Goal: Communication & Community: Answer question/provide support

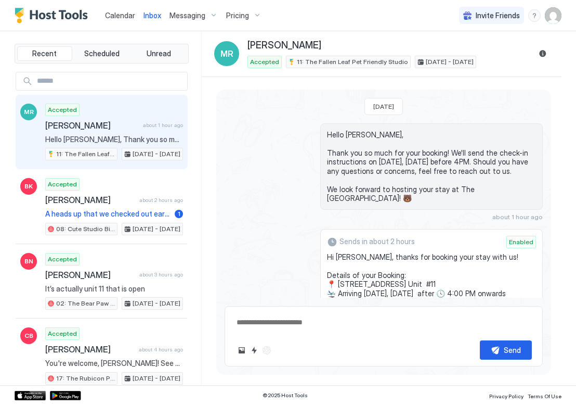
scroll to position [65, 0]
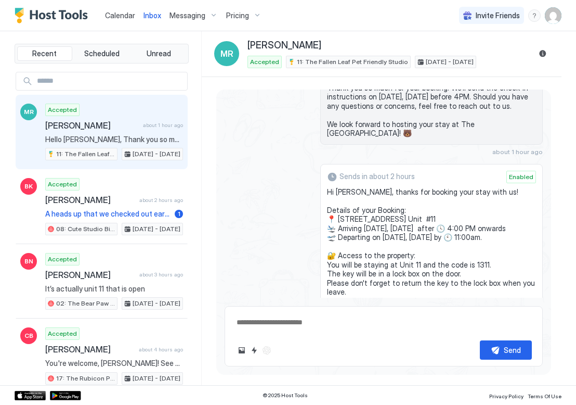
click at [105, 14] on span "Calendar" at bounding box center [120, 15] width 30 height 9
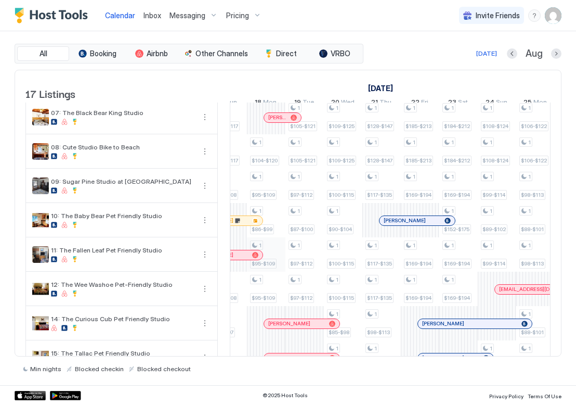
scroll to position [0, 715]
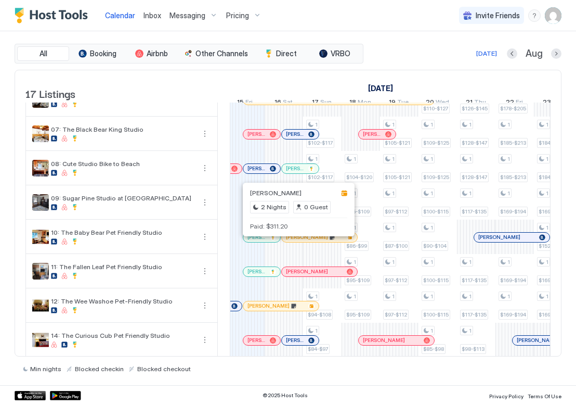
click at [292, 241] on div at bounding box center [292, 237] width 8 height 8
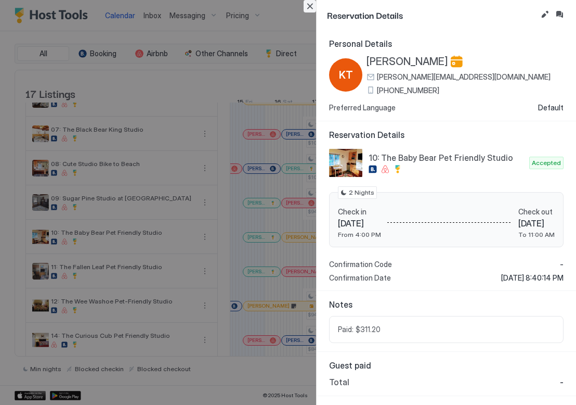
click at [308, 7] on button "Close" at bounding box center [310, 6] width 12 height 12
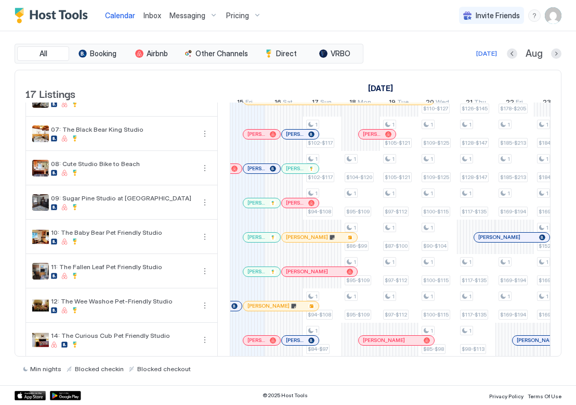
click at [298, 242] on div "[PERSON_NAME]" at bounding box center [319, 236] width 75 height 9
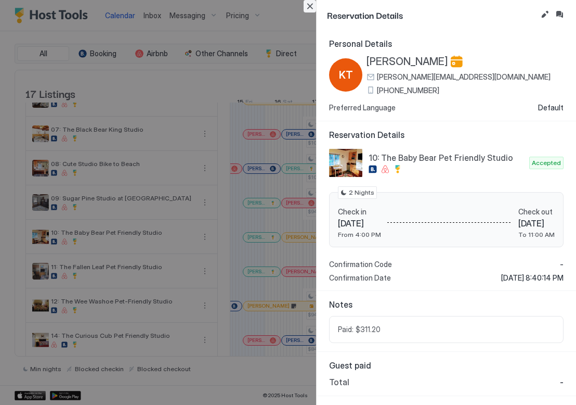
click at [309, 6] on button "Close" at bounding box center [310, 6] width 12 height 12
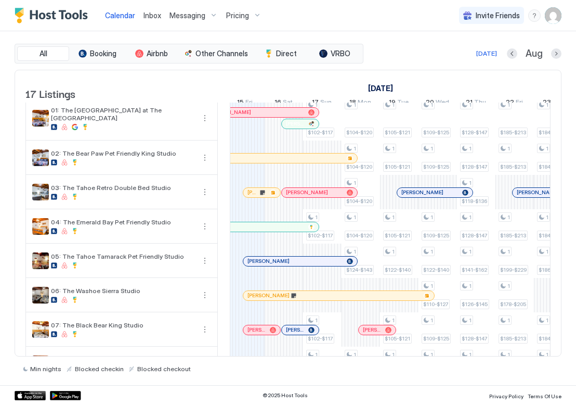
scroll to position [0, 0]
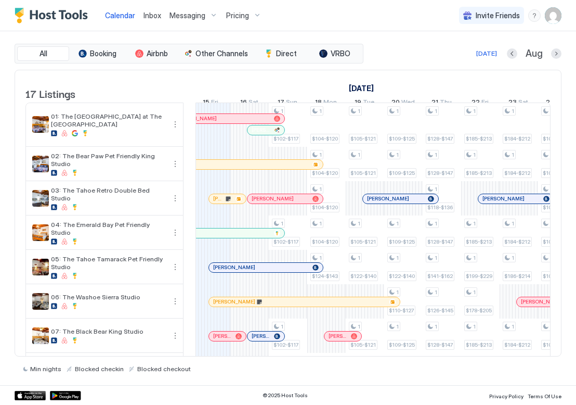
drag, startPoint x: 227, startPoint y: 290, endPoint x: 193, endPoint y: 288, distance: 33.9
click at [193, 288] on td at bounding box center [190, 399] width 12 height 594
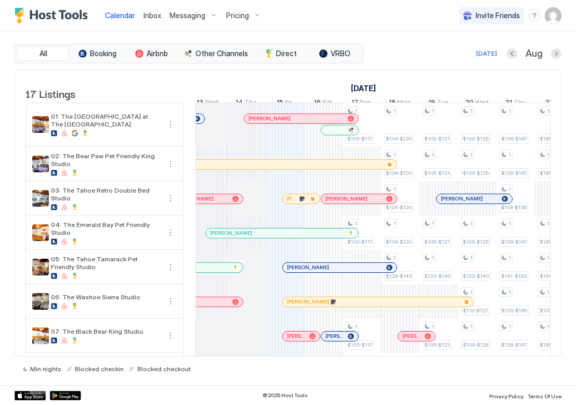
scroll to position [0, 522]
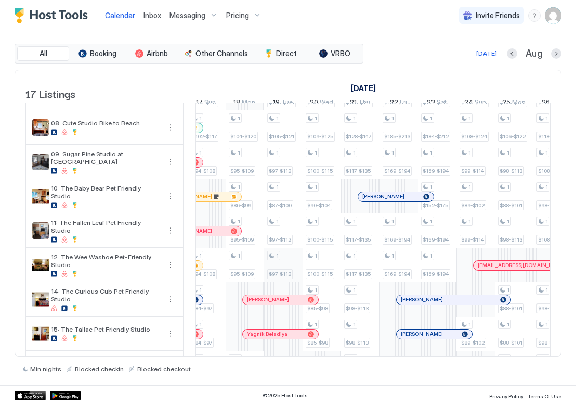
click at [298, 255] on div "1 $97-$112" at bounding box center [283, 264] width 38 height 34
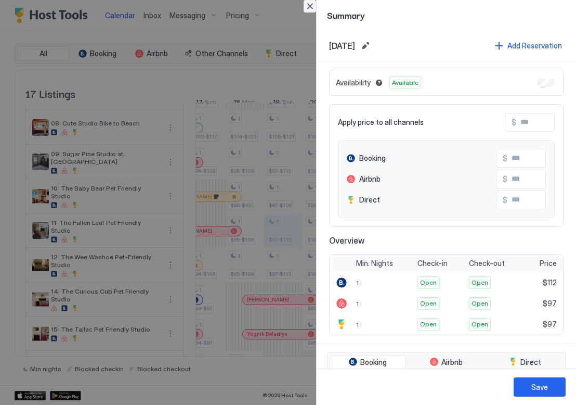
click at [308, 6] on button "Close" at bounding box center [310, 6] width 12 height 12
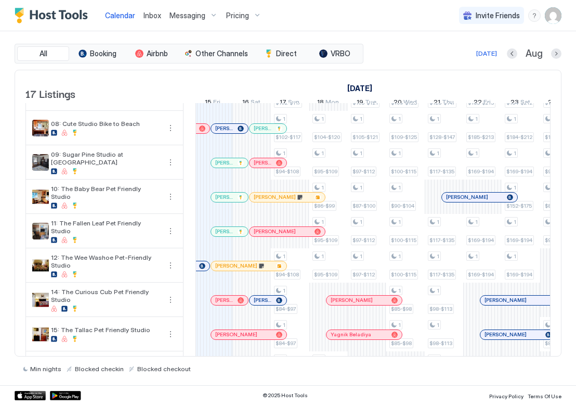
click at [258, 201] on div at bounding box center [258, 197] width 8 height 8
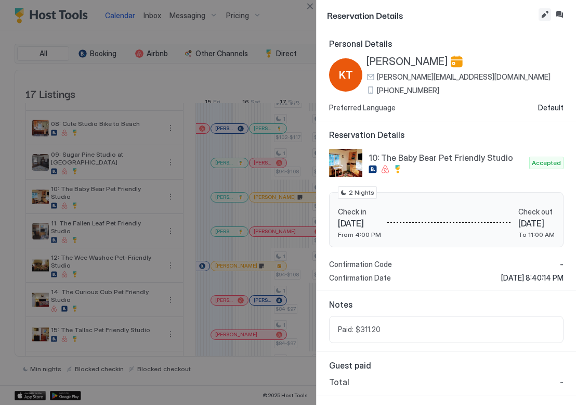
click at [544, 15] on button "Edit reservation" at bounding box center [545, 14] width 12 height 12
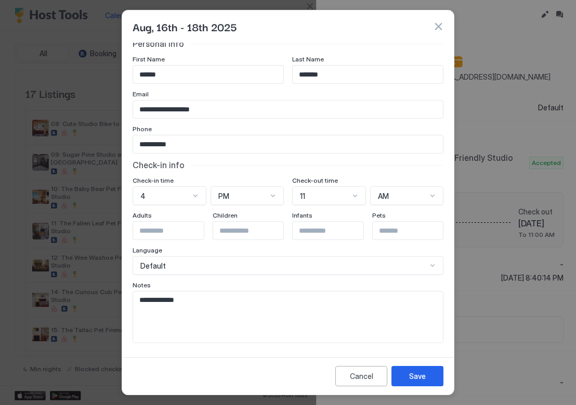
scroll to position [5, 0]
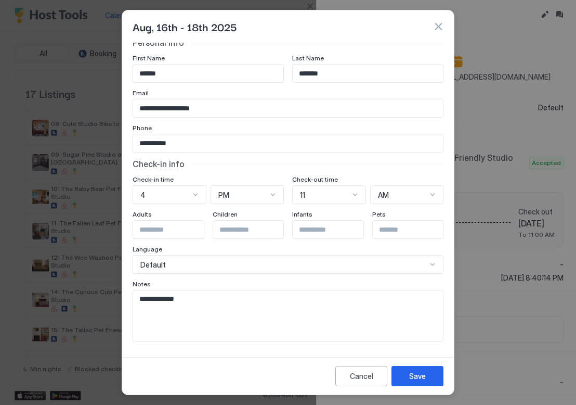
click at [436, 27] on button "button" at bounding box center [438, 26] width 10 height 10
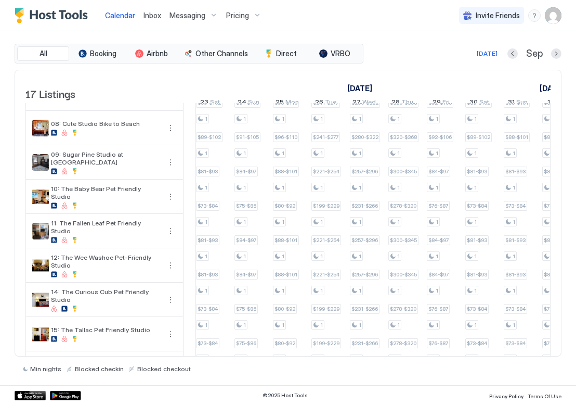
scroll to position [0, 734]
click at [484, 57] on div "[DATE]" at bounding box center [487, 53] width 21 height 9
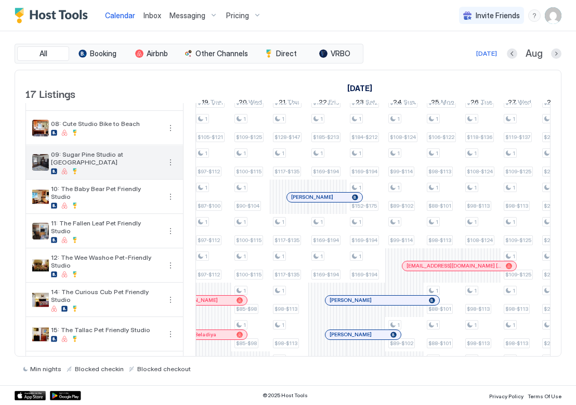
scroll to position [0, 578]
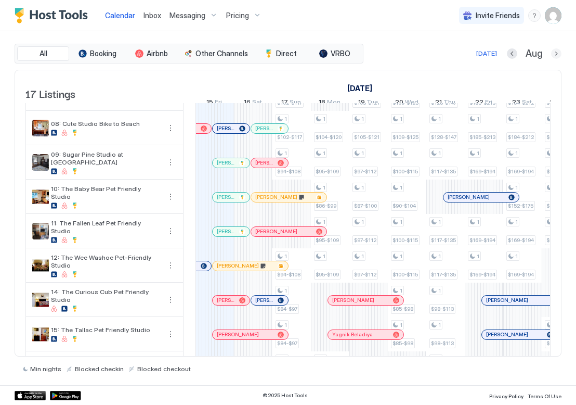
click at [552, 51] on button "Next month" at bounding box center [556, 53] width 10 height 10
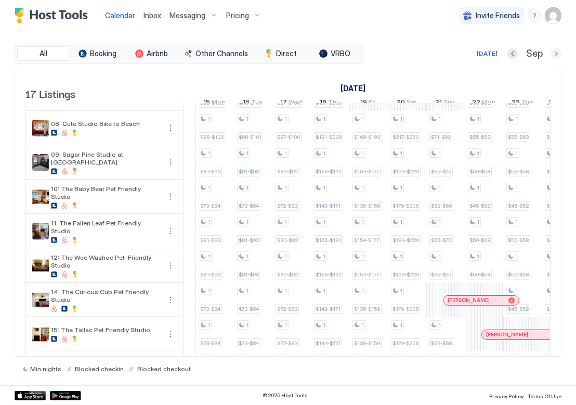
click at [552, 51] on button "Next month" at bounding box center [556, 53] width 10 height 10
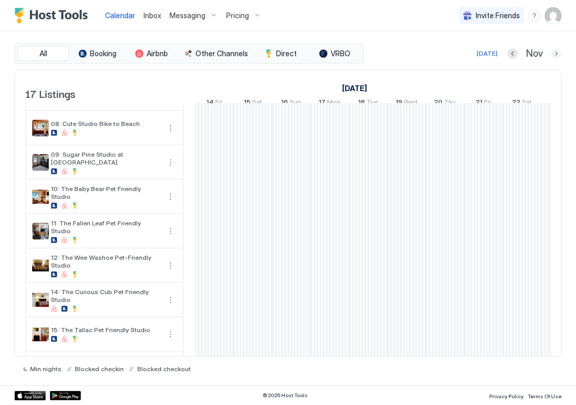
click at [552, 51] on button "Next month" at bounding box center [556, 53] width 10 height 10
click at [377, 133] on div "1 $320-$368 1 $320-$368 1 $308-$354 1 $308-$354 1 $309-$355 1 $309-$355 1 $320-…" at bounding box center [541, 157] width 1847 height 593
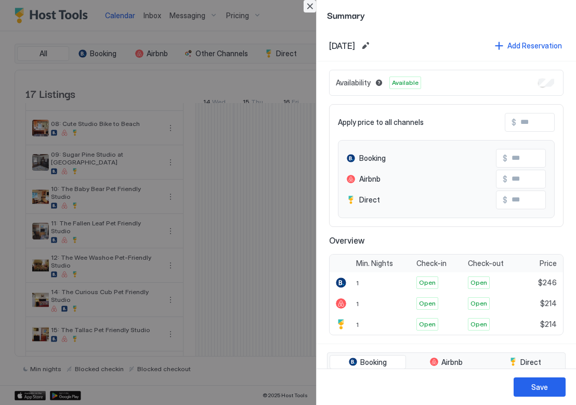
click at [307, 5] on button "Close" at bounding box center [310, 6] width 12 height 12
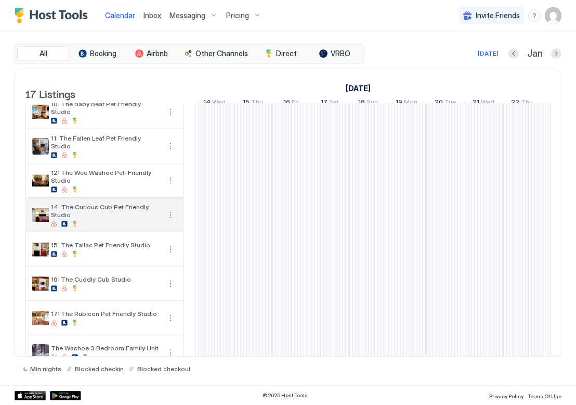
scroll to position [226, 0]
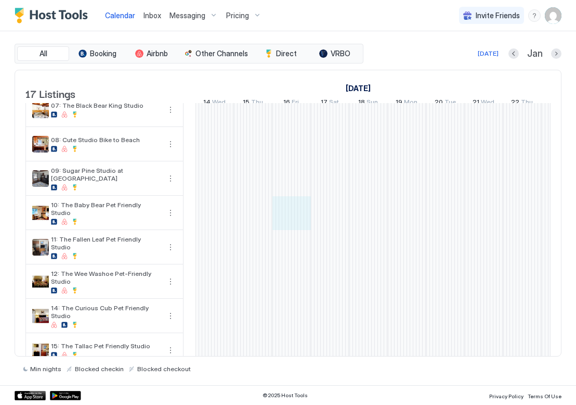
click at [298, 216] on div "1 $320-$368 1 $320-$368 1 $308-$354 1 $308-$354 1 $309-$355 1 $309-$355 1 $320-…" at bounding box center [541, 173] width 1847 height 593
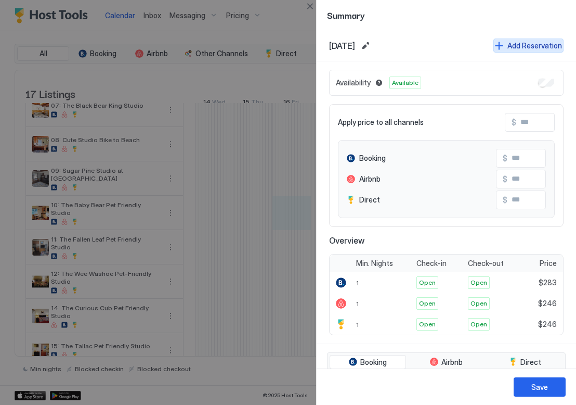
click at [511, 47] on div "Add Reservation" at bounding box center [534, 45] width 55 height 11
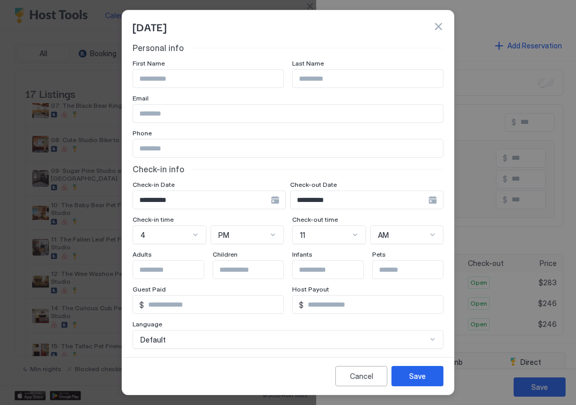
click at [203, 83] on input "Input Field" at bounding box center [208, 79] width 150 height 18
type input "******"
click at [286, 201] on div "**********" at bounding box center [209, 199] width 153 height 19
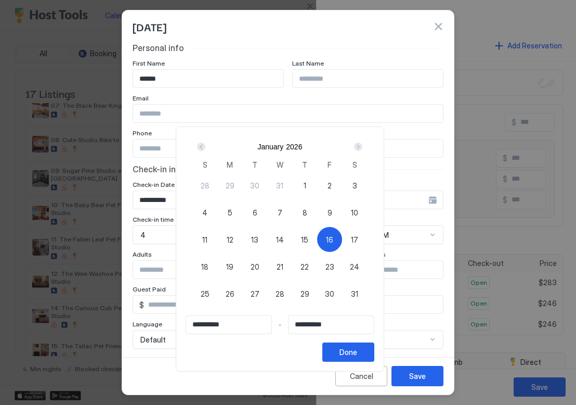
click at [203, 269] on div "18" at bounding box center [204, 266] width 25 height 25
type input "**********"
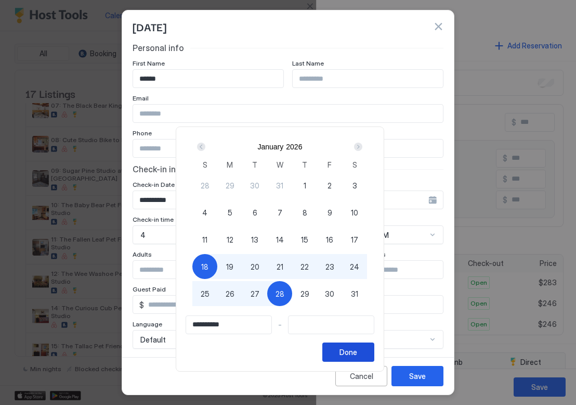
click at [346, 349] on button "Done" at bounding box center [348, 351] width 52 height 19
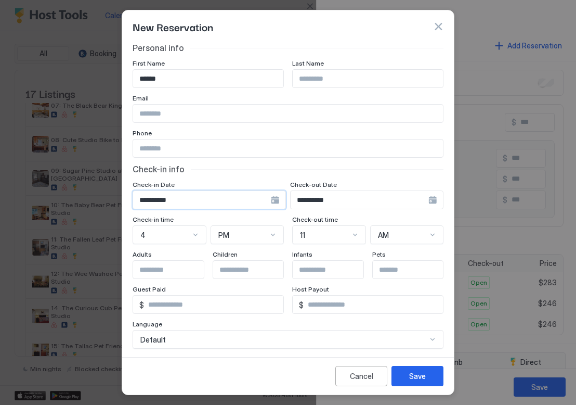
click at [224, 202] on input "**********" at bounding box center [202, 200] width 138 height 18
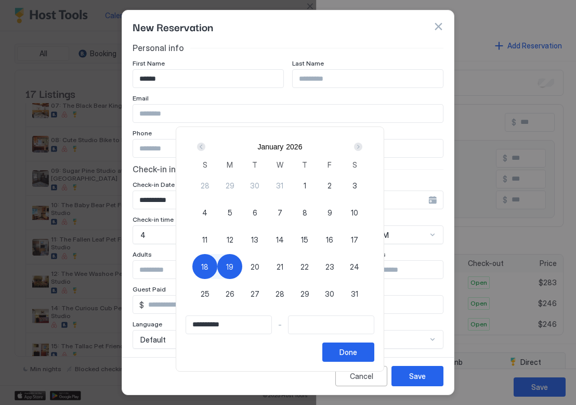
type input "**********"
click at [337, 231] on div "16" at bounding box center [329, 239] width 25 height 25
type input "**********"
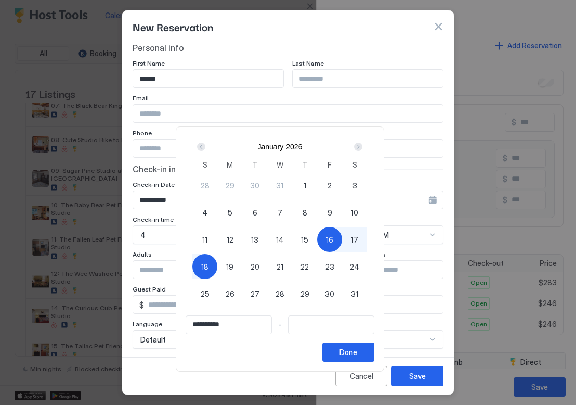
click at [201, 260] on div "18" at bounding box center [204, 266] width 25 height 25
type input "**********"
click at [348, 346] on button "Done" at bounding box center [348, 351] width 52 height 19
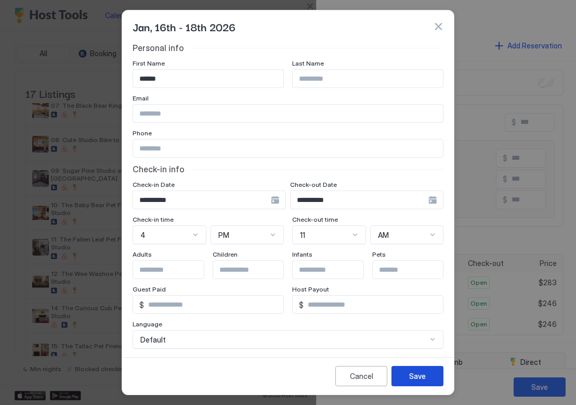
click at [442, 377] on button "Save" at bounding box center [418, 376] width 52 height 20
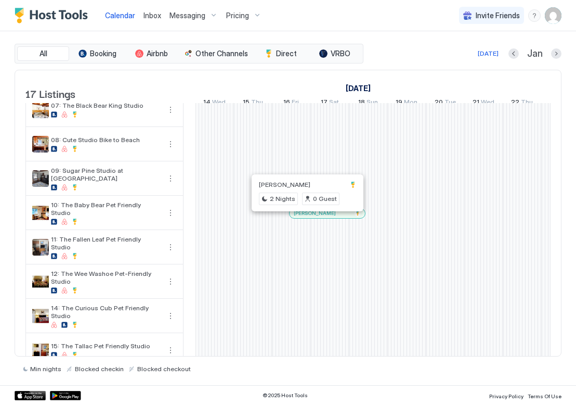
click at [306, 217] on div at bounding box center [306, 213] width 8 height 8
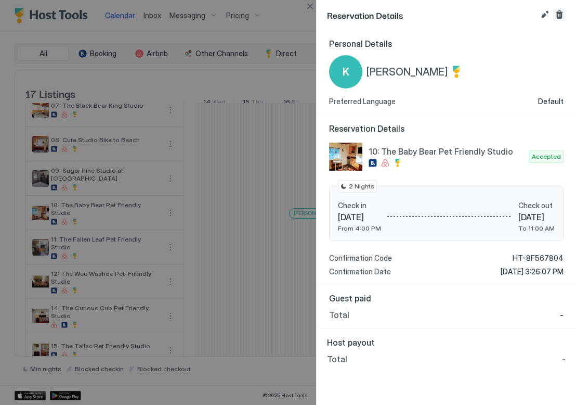
click at [561, 16] on button "Cancel reservation" at bounding box center [559, 14] width 12 height 12
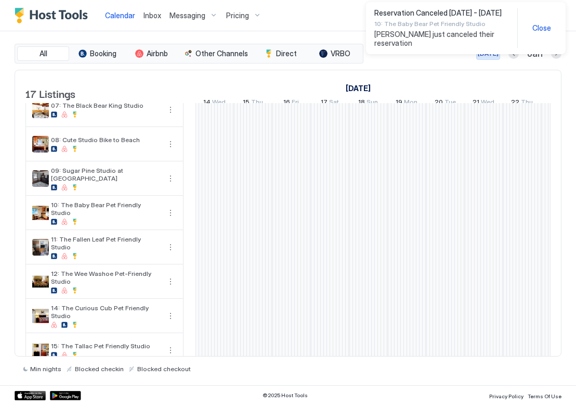
click at [492, 53] on div "[DATE]" at bounding box center [488, 53] width 21 height 9
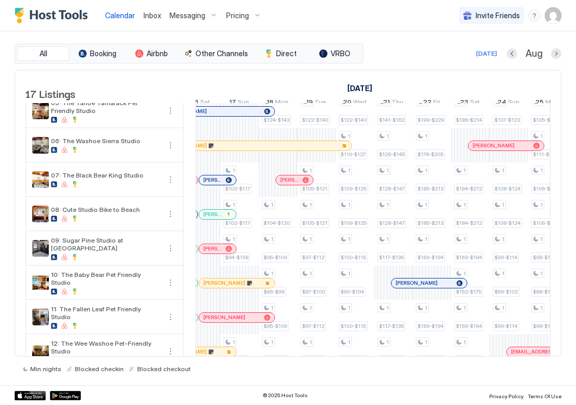
scroll to position [0, 594]
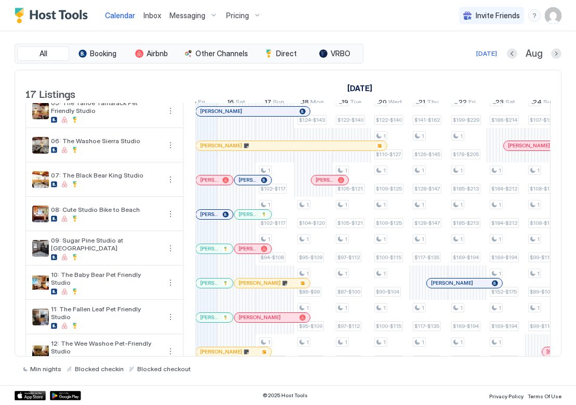
click at [259, 287] on div at bounding box center [260, 283] width 8 height 8
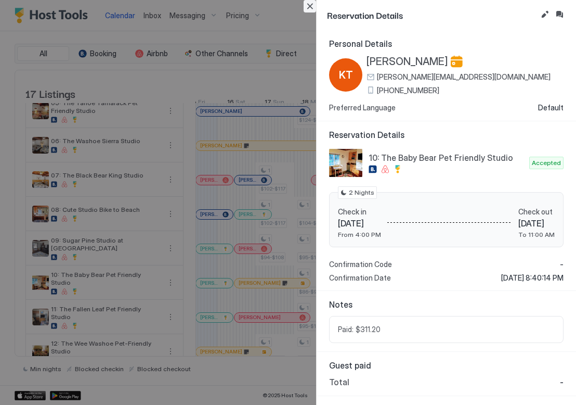
click at [309, 6] on button "Close" at bounding box center [310, 6] width 12 height 12
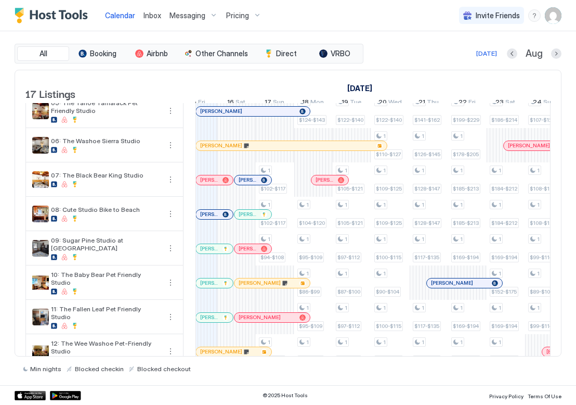
click at [259, 287] on div at bounding box center [259, 283] width 8 height 8
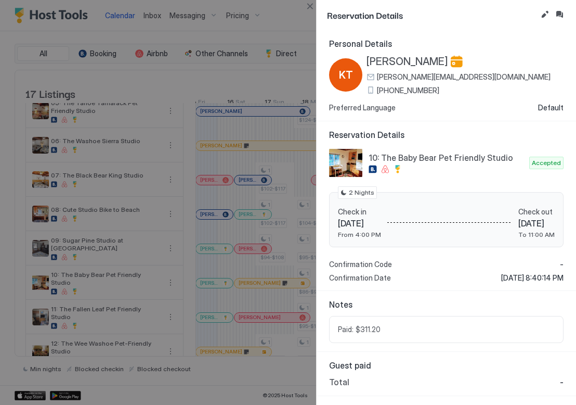
click at [397, 61] on span "[PERSON_NAME]" at bounding box center [408, 61] width 82 height 13
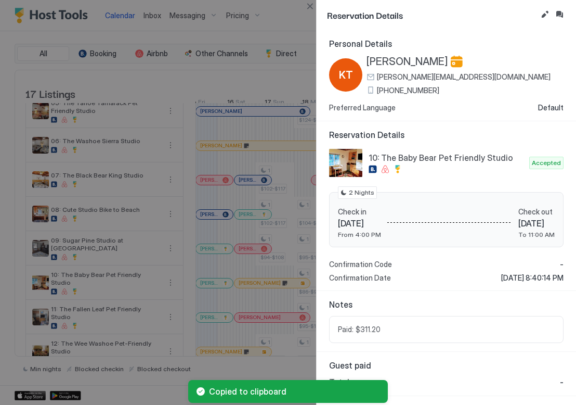
click at [246, 207] on div at bounding box center [288, 202] width 576 height 405
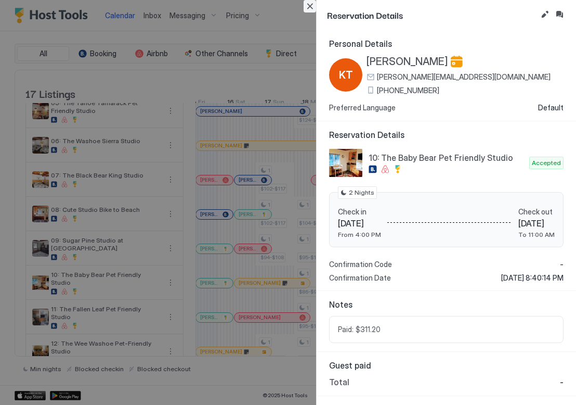
click at [306, 8] on button "Close" at bounding box center [310, 6] width 12 height 12
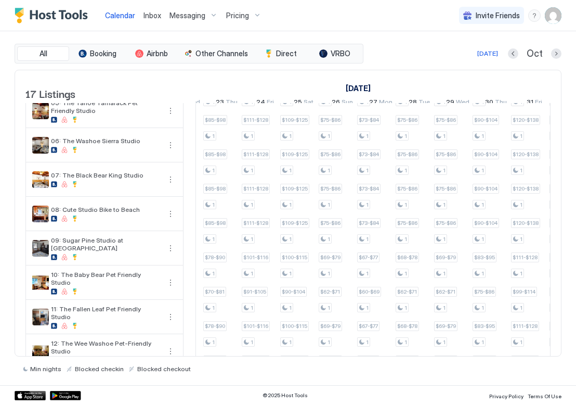
scroll to position [0, 919]
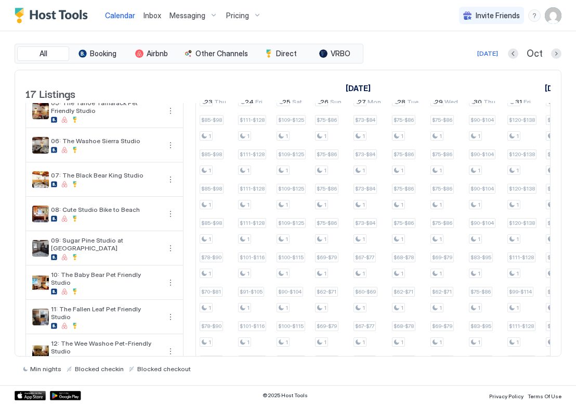
click at [556, 51] on div at bounding box center [556, 53] width 10 height 10
click at [554, 53] on button "Next month" at bounding box center [556, 53] width 10 height 10
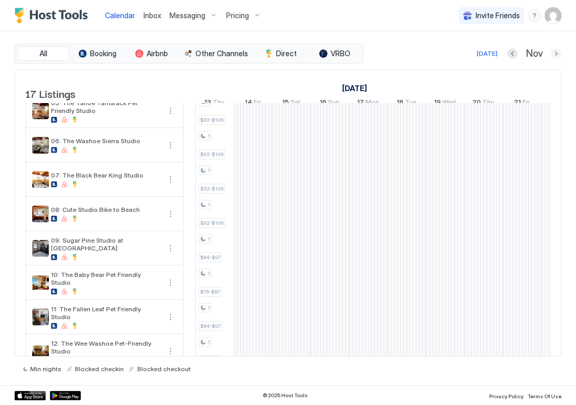
click at [554, 53] on button "Next month" at bounding box center [556, 53] width 10 height 10
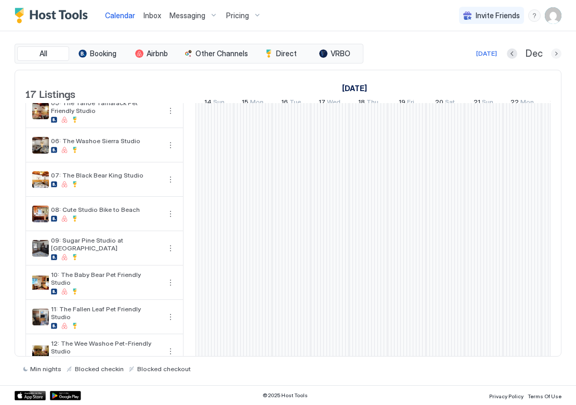
click at [554, 53] on button "Next month" at bounding box center [556, 53] width 10 height 10
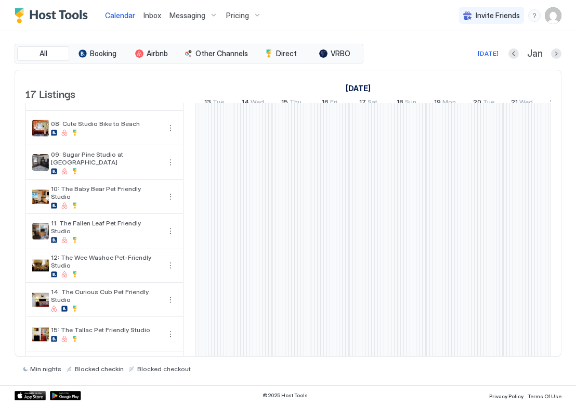
click at [327, 204] on div "1 $320-$368 1 $320-$368 1 $320-$368 1 $320-$368 1 $308-$354 1 $308-$354 1 $309-…" at bounding box center [541, 157] width 1847 height 593
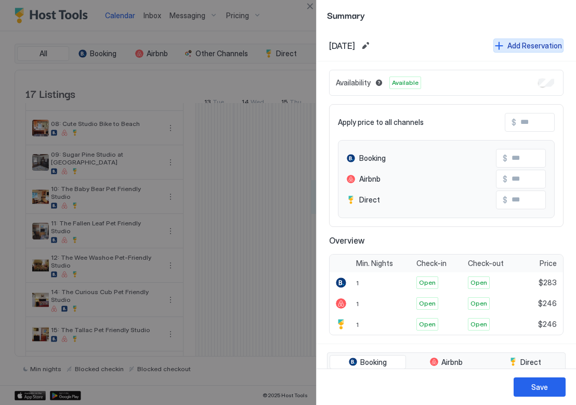
click at [507, 46] on div "Add Reservation" at bounding box center [534, 45] width 55 height 11
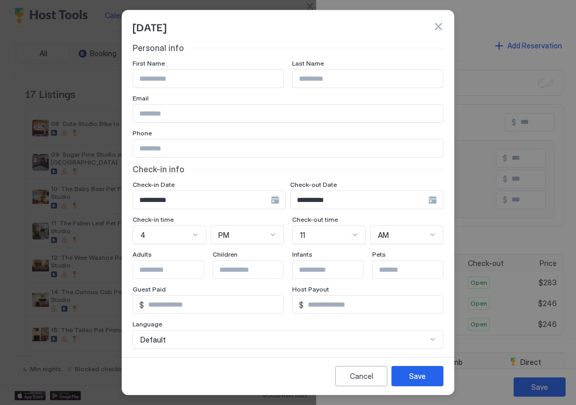
click at [275, 201] on div "**********" at bounding box center [209, 199] width 153 height 19
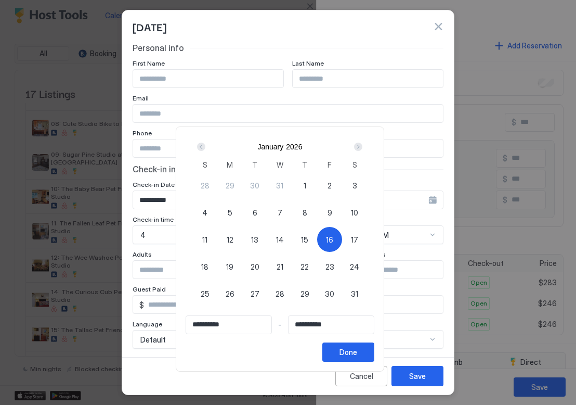
click at [333, 243] on span "16" at bounding box center [329, 239] width 7 height 11
click at [329, 239] on div "16" at bounding box center [329, 239] width 25 height 25
type input "**********"
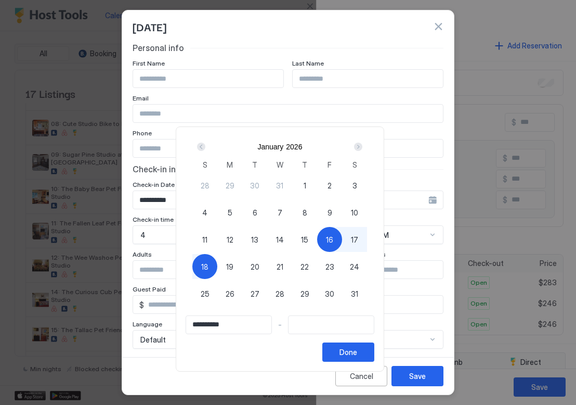
drag, startPoint x: 210, startPoint y: 267, endPoint x: 242, endPoint y: 274, distance: 32.9
click at [209, 268] on span "18" at bounding box center [204, 266] width 7 height 11
type input "**********"
click at [357, 350] on div "Done" at bounding box center [349, 351] width 18 height 11
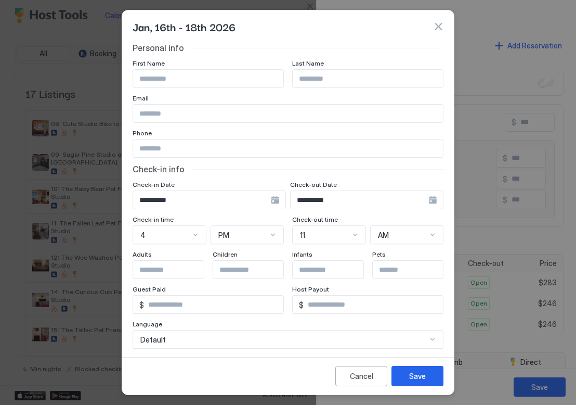
click at [195, 80] on input "Input Field" at bounding box center [208, 79] width 150 height 18
paste input "**********"
click at [167, 72] on input "**********" at bounding box center [208, 79] width 150 height 18
click at [168, 80] on input "**********" at bounding box center [208, 79] width 150 height 18
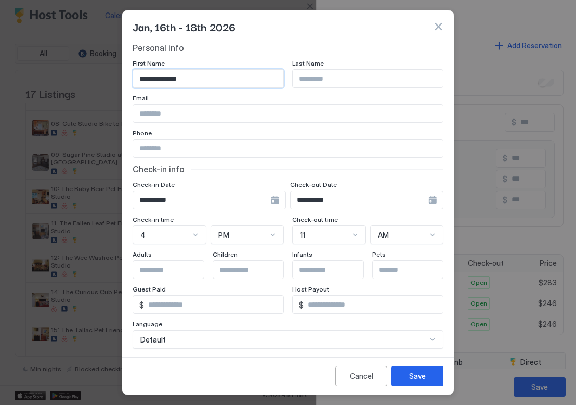
click at [168, 80] on input "**********" at bounding box center [208, 79] width 150 height 18
type input "******"
click at [376, 82] on input "Input Field" at bounding box center [368, 79] width 150 height 18
paste input "*******"
type input "*******"
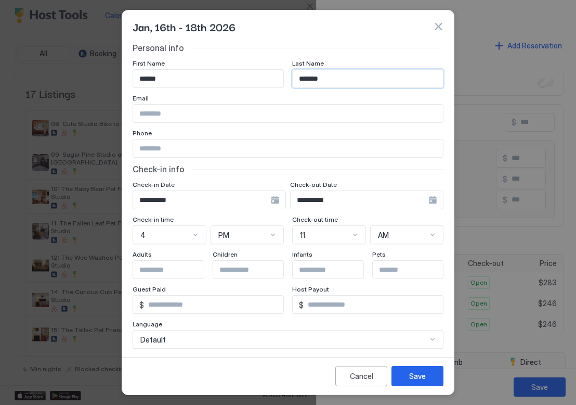
click at [252, 69] on div "Email" at bounding box center [208, 64] width 151 height 10
click at [197, 115] on input "Input Field" at bounding box center [288, 114] width 310 height 18
paste input "**********"
type input "**********"
click at [191, 69] on div "Phone" at bounding box center [208, 64] width 151 height 10
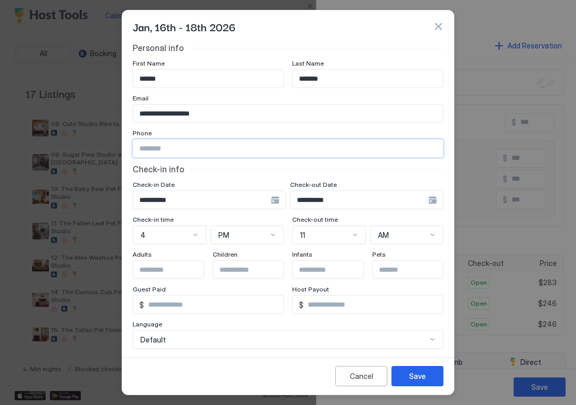
click at [188, 147] on input "Input Field" at bounding box center [288, 148] width 310 height 18
paste input "**********"
type input "**********"
drag, startPoint x: 237, startPoint y: 132, endPoint x: 244, endPoint y: 116, distance: 17.7
click at [237, 69] on div "Phone" at bounding box center [208, 64] width 151 height 10
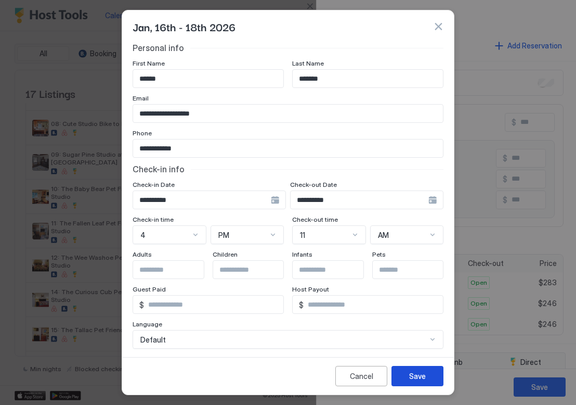
click at [426, 373] on button "Save" at bounding box center [418, 376] width 52 height 20
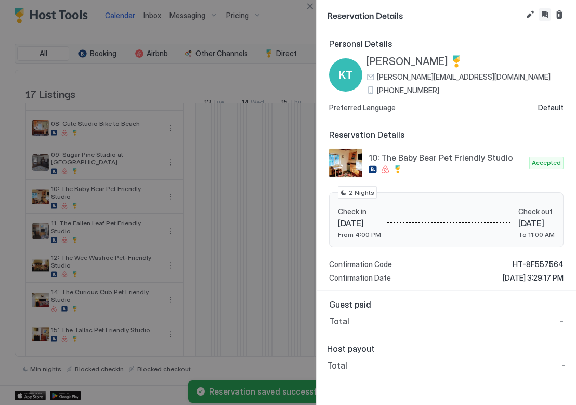
click at [540, 14] on button "Inbox" at bounding box center [545, 14] width 12 height 12
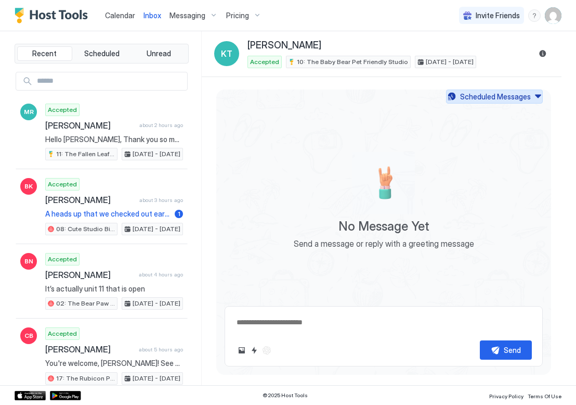
click at [480, 97] on div "Scheduled Messages" at bounding box center [495, 96] width 71 height 11
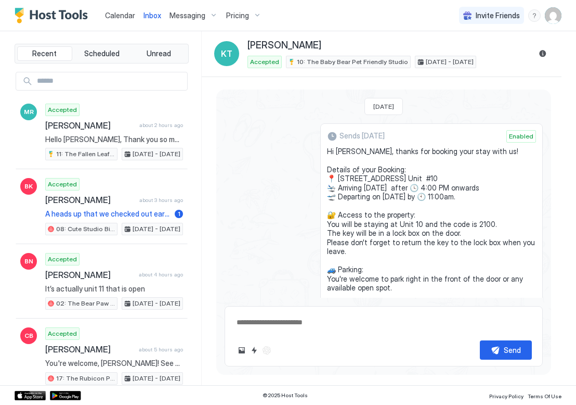
scroll to position [112, 0]
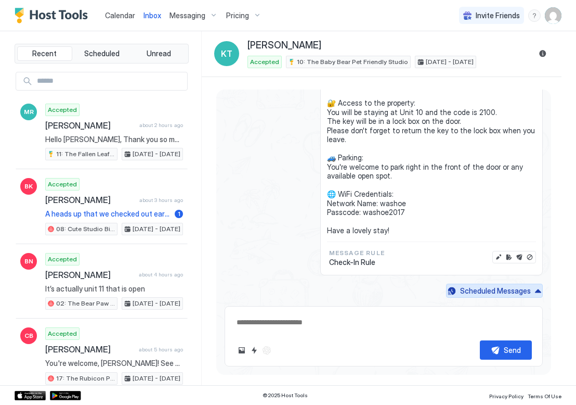
click at [528, 292] on button "Scheduled Messages" at bounding box center [494, 290] width 97 height 14
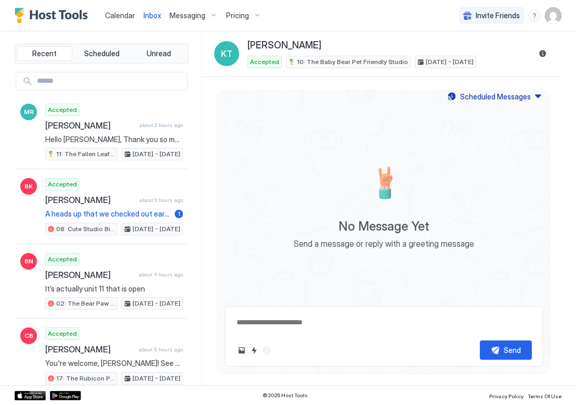
scroll to position [0, 0]
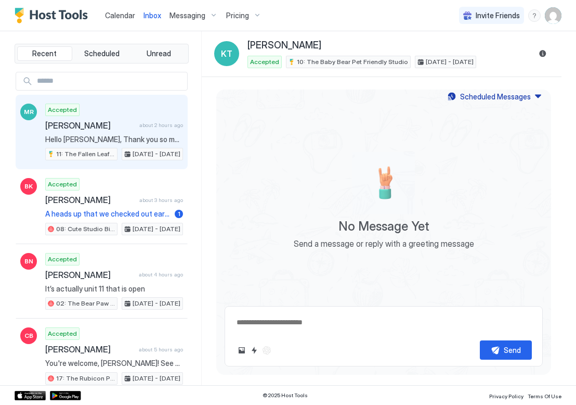
click at [101, 119] on div "Accepted Marilee Romine about 2 hours ago Hello Marilee, Thank you so much for …" at bounding box center [114, 131] width 138 height 57
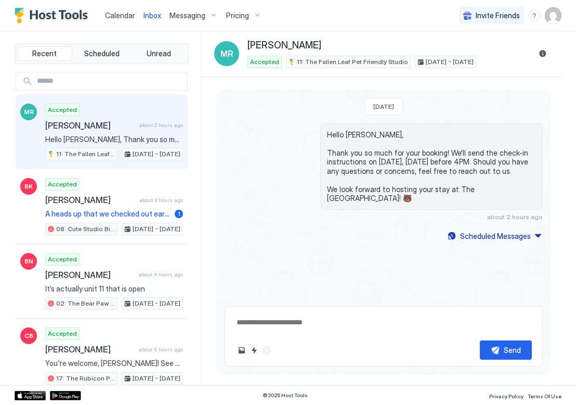
click at [129, 12] on span "Calendar" at bounding box center [120, 15] width 30 height 9
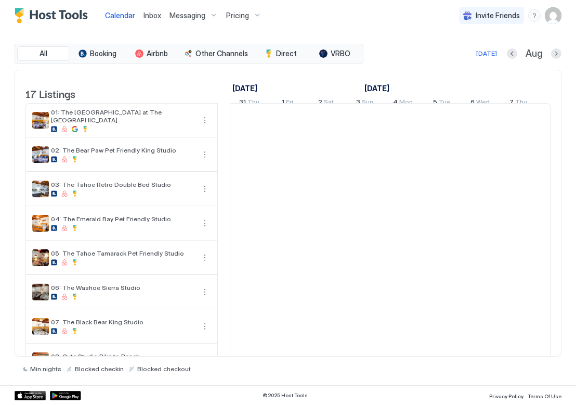
scroll to position [0, 578]
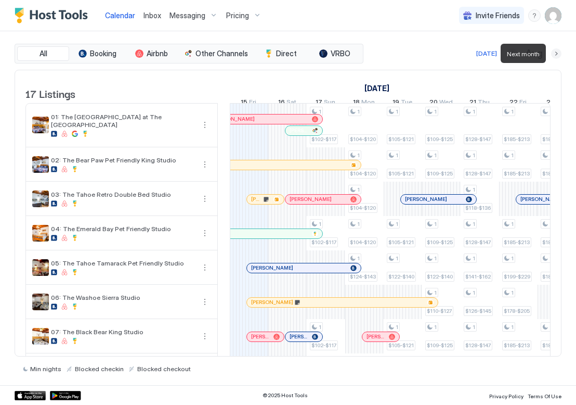
click at [555, 53] on button "Next month" at bounding box center [556, 53] width 10 height 10
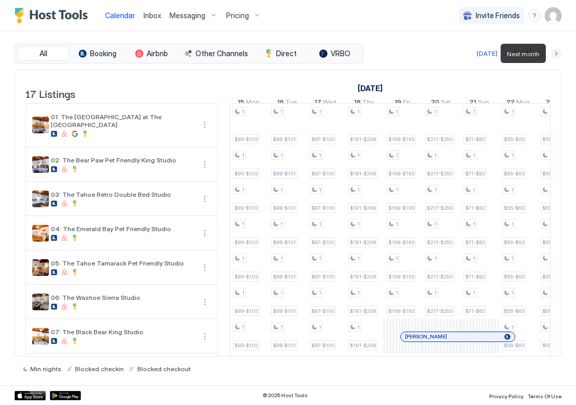
click at [555, 53] on button "Next month" at bounding box center [556, 53] width 10 height 10
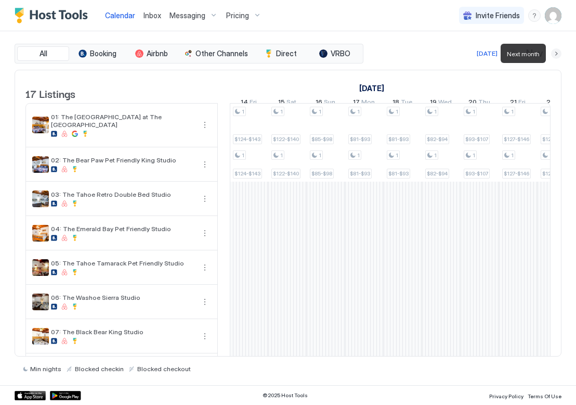
click at [555, 53] on button "Next month" at bounding box center [556, 53] width 10 height 10
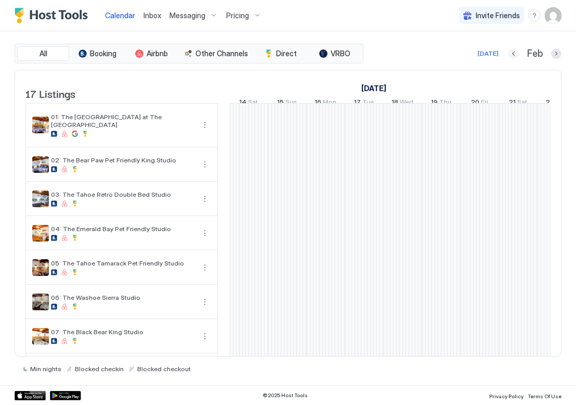
click at [518, 54] on button "Previous month" at bounding box center [514, 53] width 10 height 10
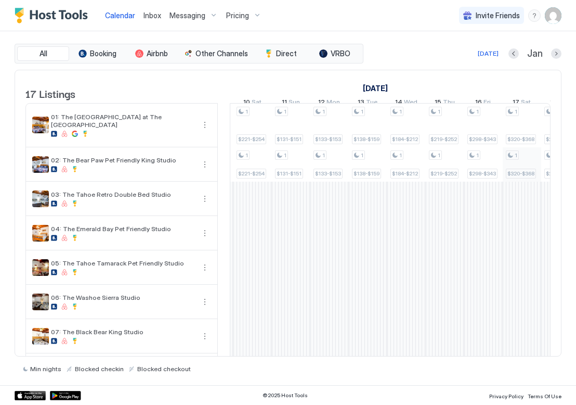
scroll to position [0, 0]
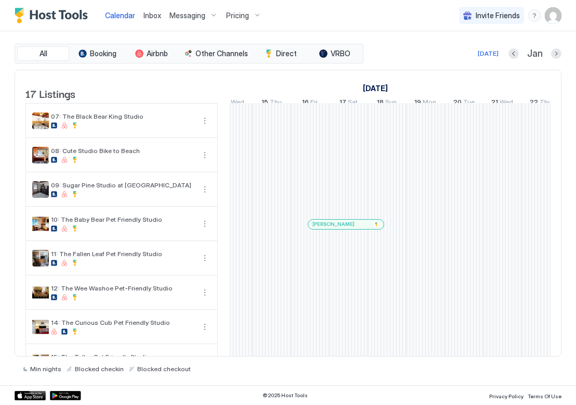
click at [336, 228] on div at bounding box center [336, 224] width 8 height 8
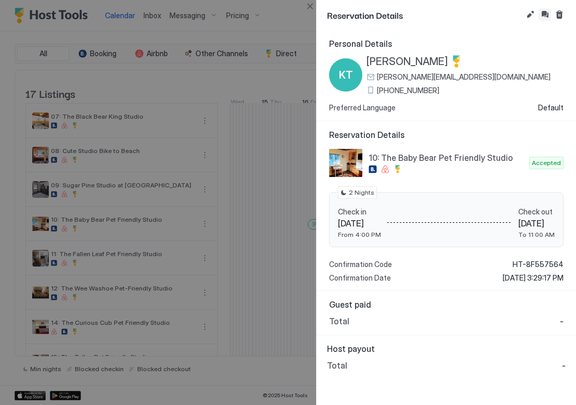
click at [546, 18] on button "Inbox" at bounding box center [545, 14] width 12 height 12
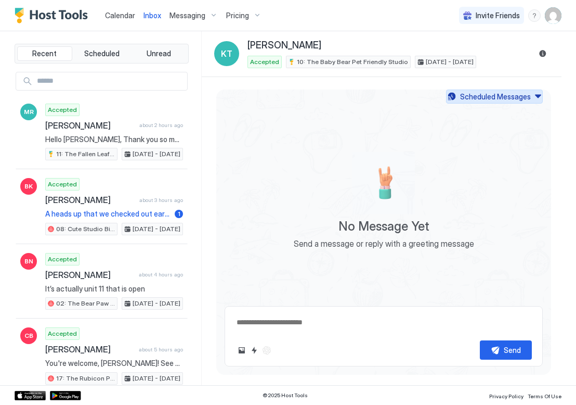
click at [506, 91] on div "Scheduled Messages" at bounding box center [495, 96] width 71 height 11
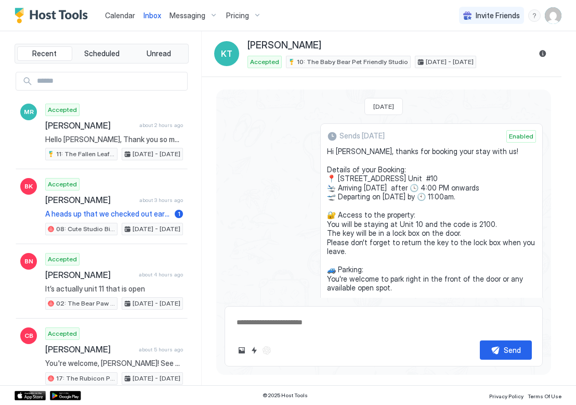
click at [303, 138] on div "Sends in 5 months Enabled Hi Krista, thanks for booking your stay with us! Deta…" at bounding box center [384, 255] width 318 height 264
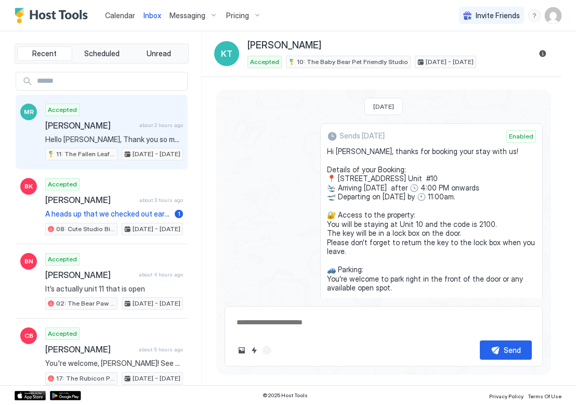
click at [87, 132] on div "Accepted Marilee Romine about 2 hours ago Hello Marilee, Thank you so much for …" at bounding box center [114, 131] width 138 height 57
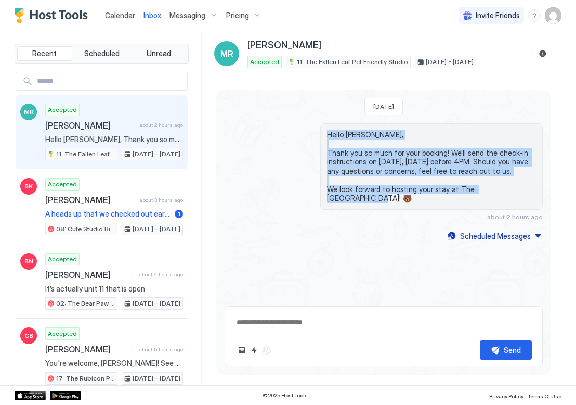
drag, startPoint x: 528, startPoint y: 187, endPoint x: 314, endPoint y: 132, distance: 221.7
click at [314, 132] on div "Hello Marilee, Thank you so much for your booking! We'll send the check-in inst…" at bounding box center [384, 171] width 318 height 97
copy span "Hello Marilee, Thank you so much for your booking! We'll send the check-in inst…"
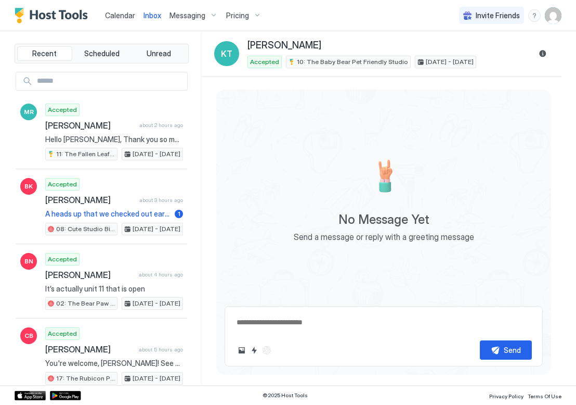
type textarea "*"
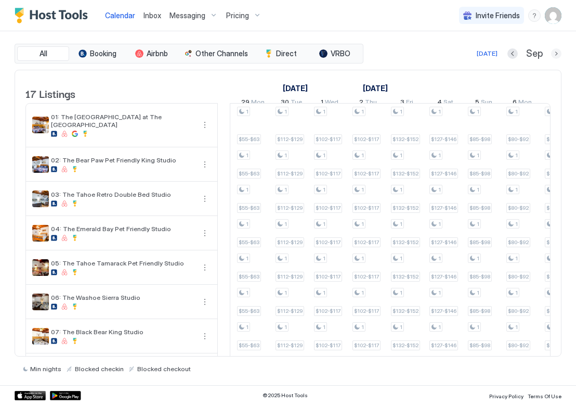
click at [557, 54] on button "Next month" at bounding box center [556, 53] width 10 height 10
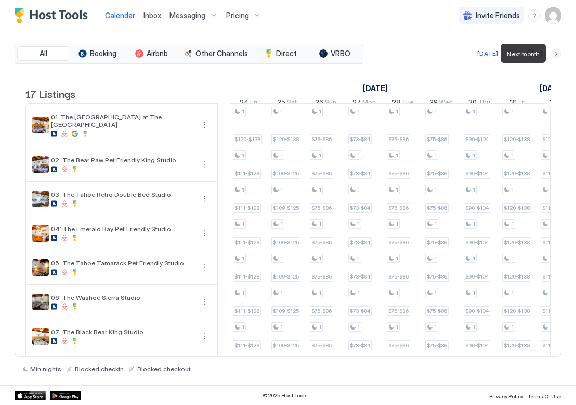
click at [557, 54] on button "Next month" at bounding box center [556, 53] width 10 height 10
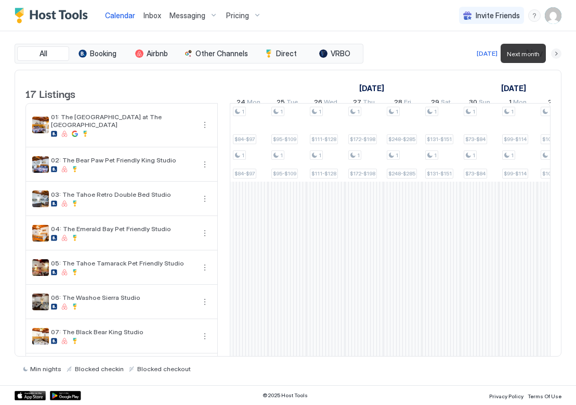
click at [557, 54] on button "Next month" at bounding box center [556, 53] width 10 height 10
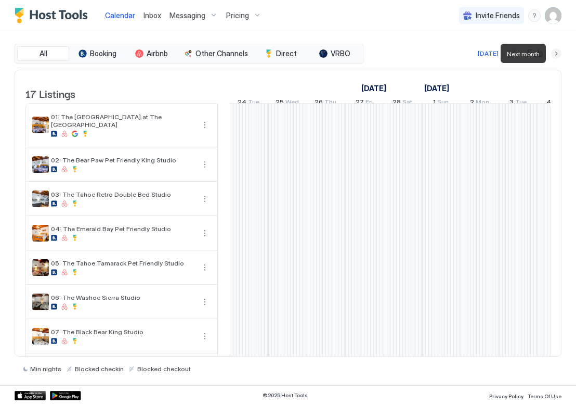
click at [557, 54] on button "Next month" at bounding box center [556, 53] width 10 height 10
click at [513, 53] on button "Previous month" at bounding box center [514, 53] width 10 height 10
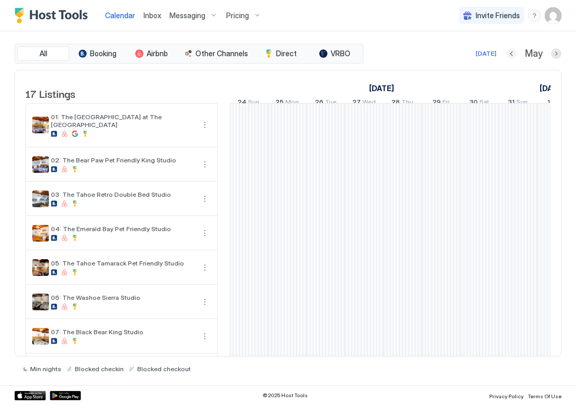
click at [513, 53] on button "Previous month" at bounding box center [511, 53] width 10 height 10
click at [513, 53] on button "Previous month" at bounding box center [515, 53] width 10 height 10
click at [513, 53] on button "Previous month" at bounding box center [513, 53] width 10 height 10
click at [513, 53] on button "Previous month" at bounding box center [514, 53] width 10 height 10
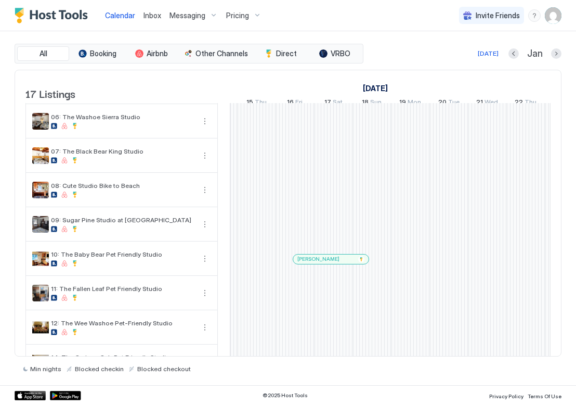
click at [338, 263] on div at bounding box center [338, 259] width 8 height 8
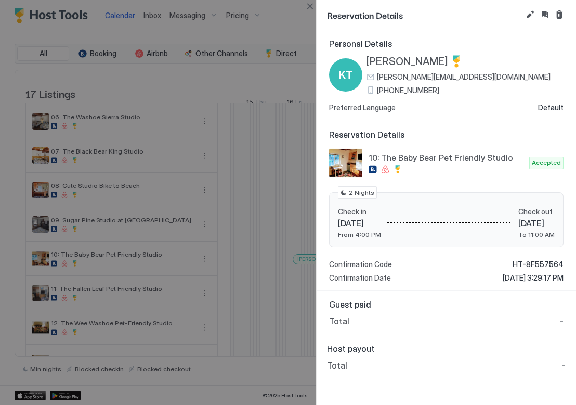
click at [529, 6] on div "Reservation Details" at bounding box center [446, 15] width 259 height 30
click at [529, 12] on button "Edit reservation" at bounding box center [530, 14] width 12 height 12
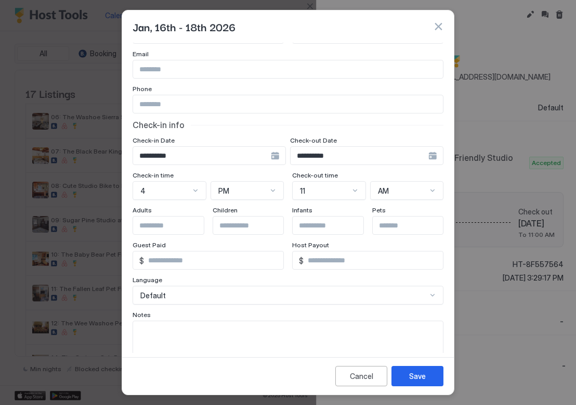
scroll to position [75, 0]
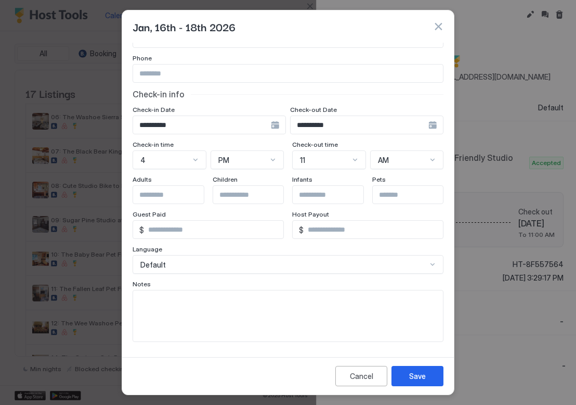
click at [176, 310] on textarea "Input Field" at bounding box center [288, 315] width 310 height 51
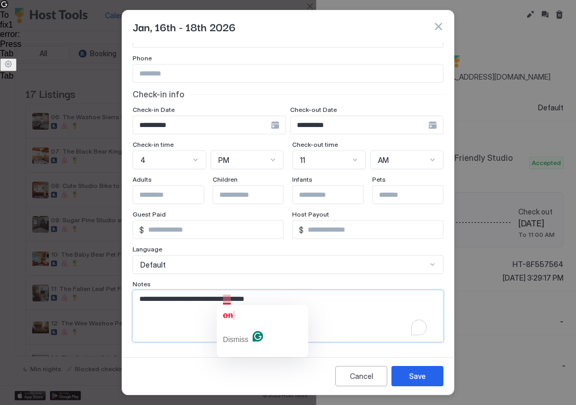
click at [227, 306] on div "on Dismiss" at bounding box center [263, 331] width 92 height 52
click at [229, 314] on span "on" at bounding box center [228, 314] width 10 height 9
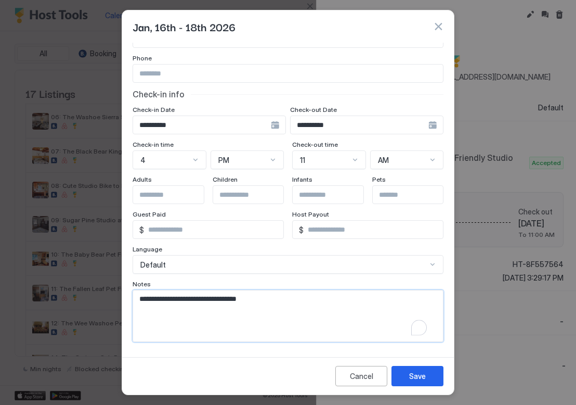
click at [270, 298] on textarea "**********" at bounding box center [284, 315] width 302 height 51
click at [264, 296] on textarea "**********" at bounding box center [284, 315] width 302 height 51
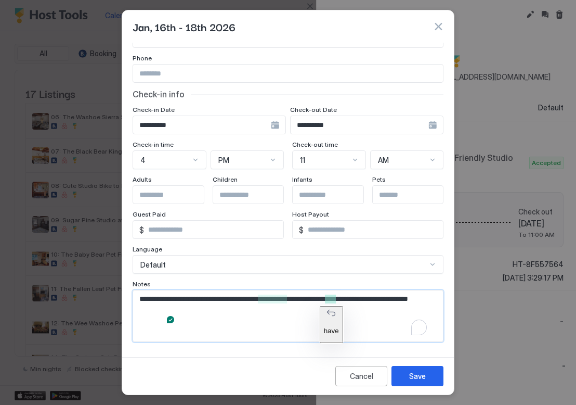
click at [333, 297] on textarea "**********" at bounding box center [284, 315] width 302 height 51
type textarea "**********"
click at [415, 372] on div "Save" at bounding box center [417, 375] width 17 height 11
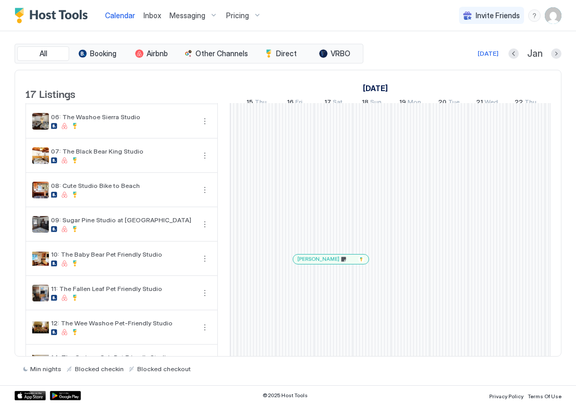
click at [311, 263] on div at bounding box center [310, 259] width 8 height 8
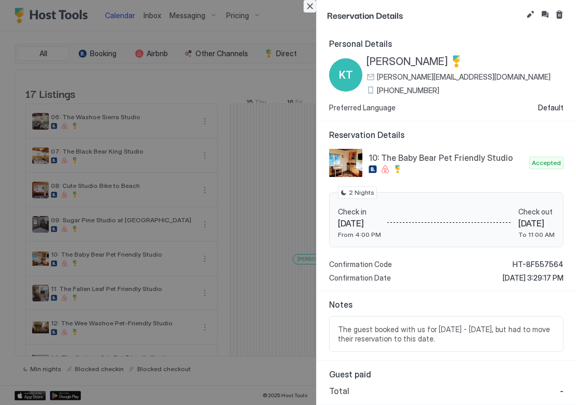
click at [314, 8] on button "Close" at bounding box center [310, 6] width 12 height 12
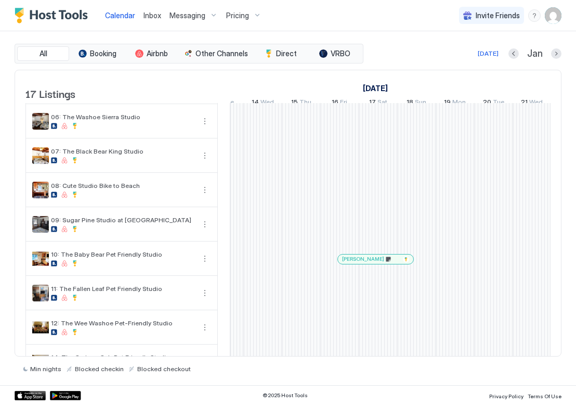
scroll to position [0, 958]
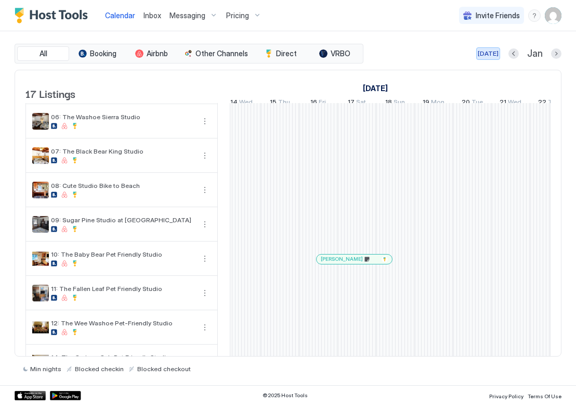
click at [494, 54] on div "[DATE]" at bounding box center [488, 53] width 21 height 9
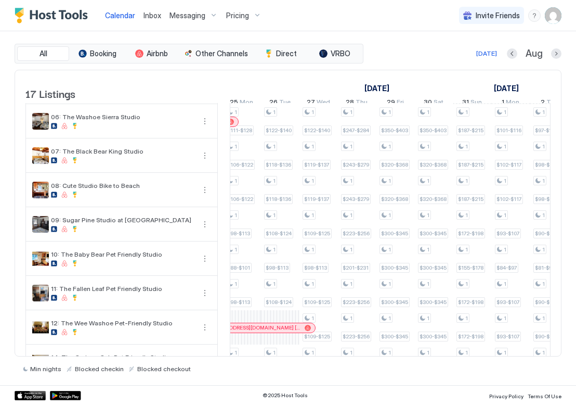
scroll to position [0, 578]
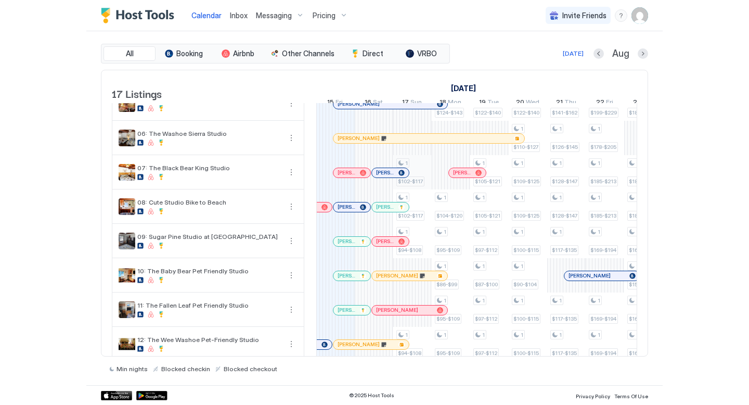
scroll to position [186, 0]
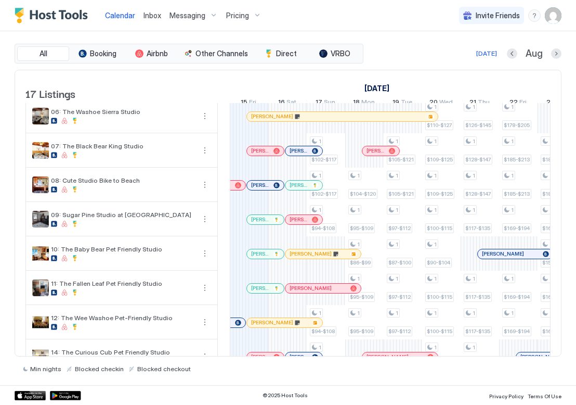
click at [308, 258] on div at bounding box center [308, 254] width 8 height 8
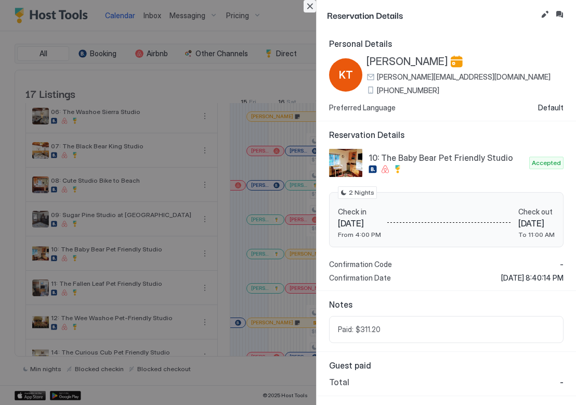
click at [311, 6] on button "Close" at bounding box center [310, 6] width 12 height 12
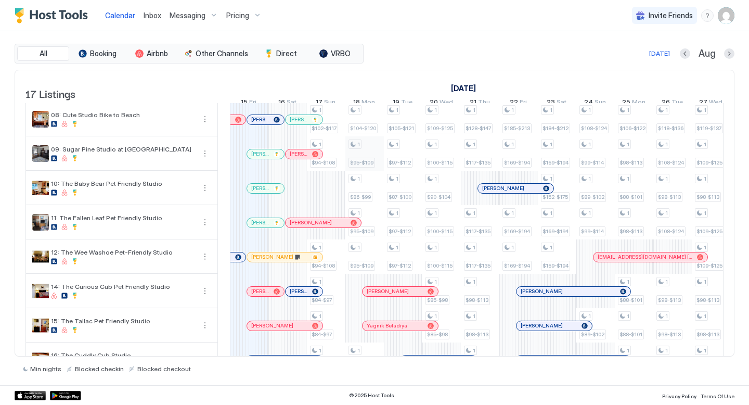
scroll to position [245, 0]
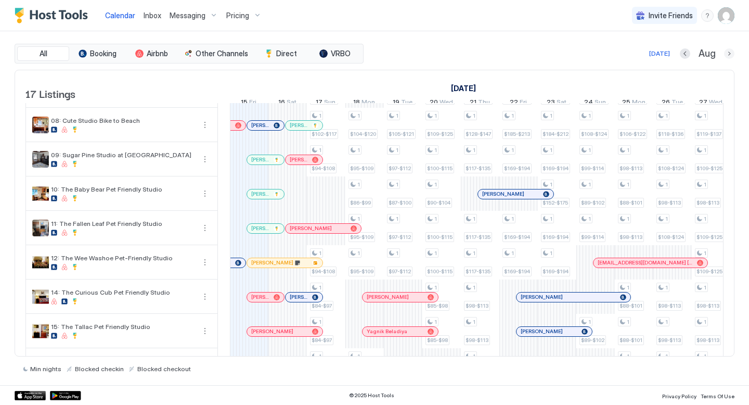
click at [576, 54] on button "Next month" at bounding box center [729, 53] width 10 height 10
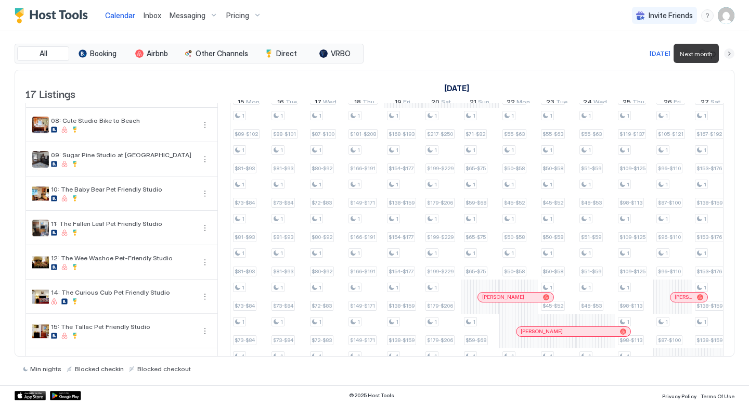
click at [576, 54] on button "Next month" at bounding box center [729, 53] width 10 height 10
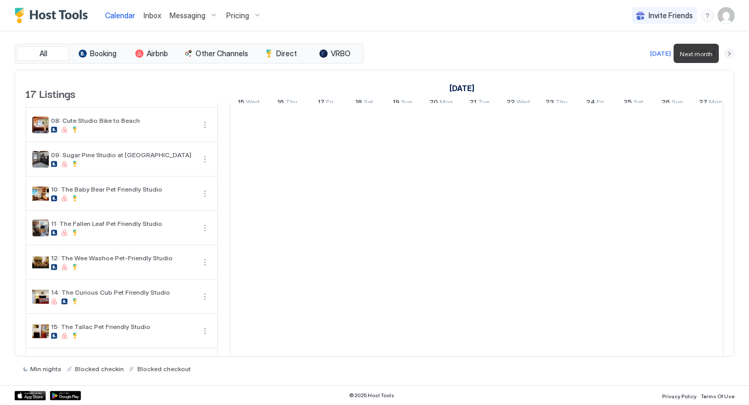
click at [576, 54] on button "Next month" at bounding box center [729, 53] width 10 height 10
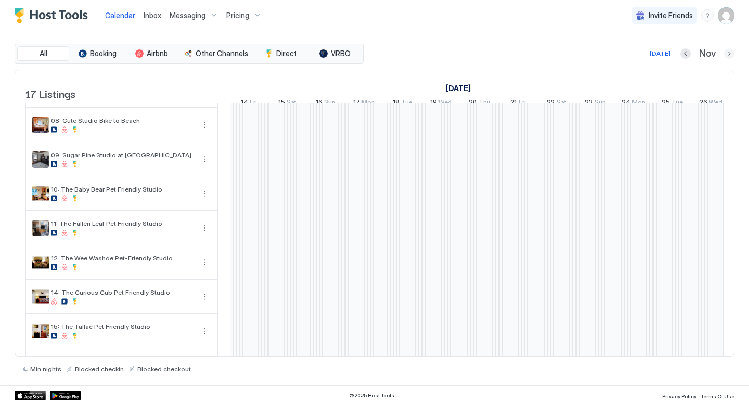
click at [576, 53] on button "Next month" at bounding box center [729, 53] width 10 height 10
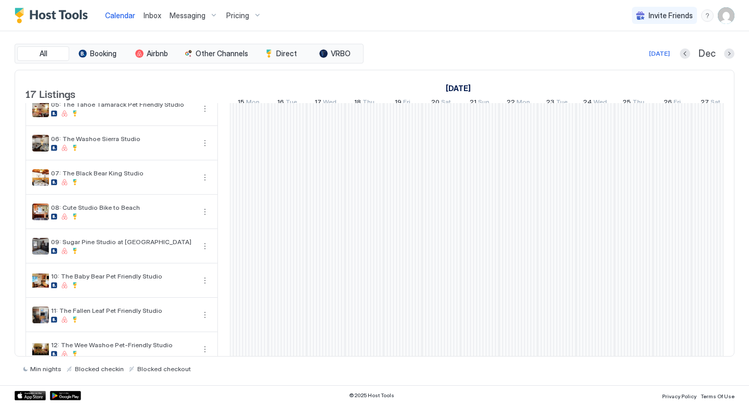
scroll to position [0, 0]
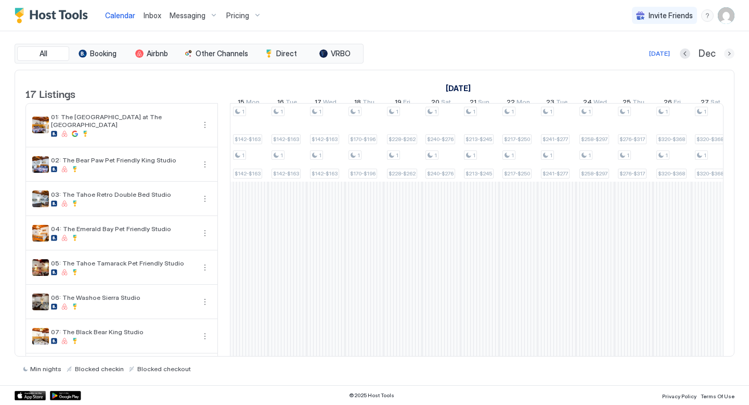
click at [576, 53] on button "Next month" at bounding box center [729, 53] width 10 height 10
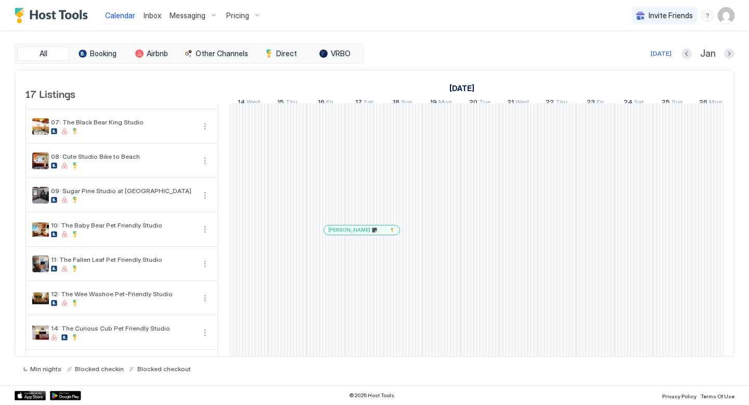
scroll to position [207, 0]
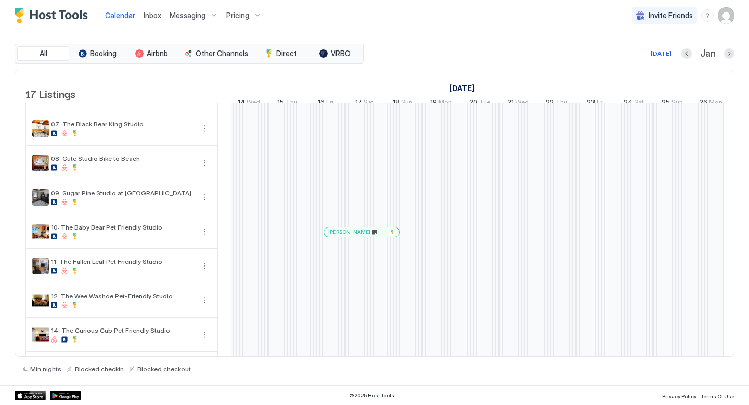
click at [361, 236] on div at bounding box center [361, 232] width 8 height 8
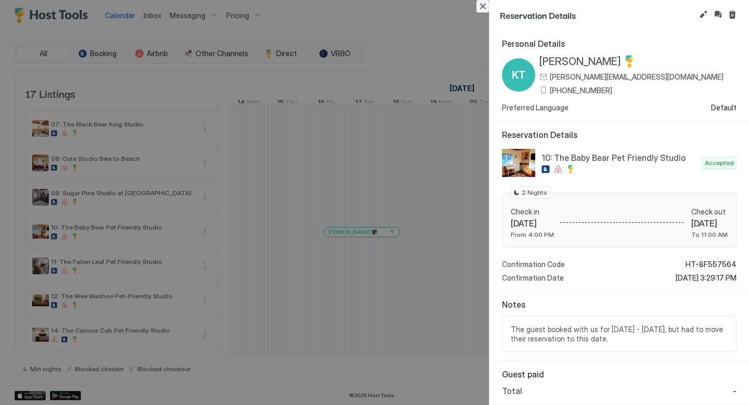
click at [486, 8] on button "Close" at bounding box center [482, 6] width 12 height 12
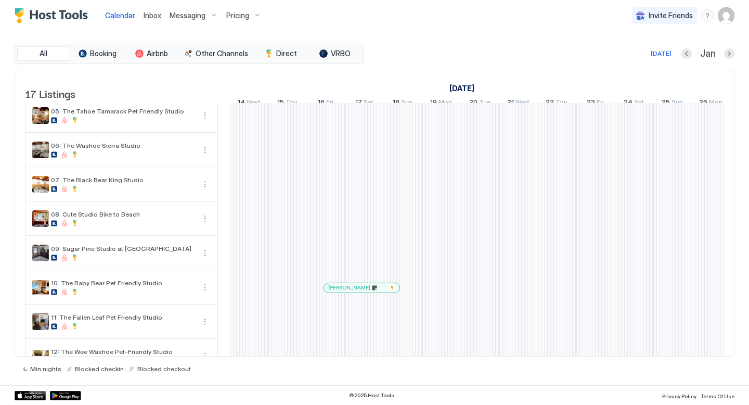
scroll to position [139, 0]
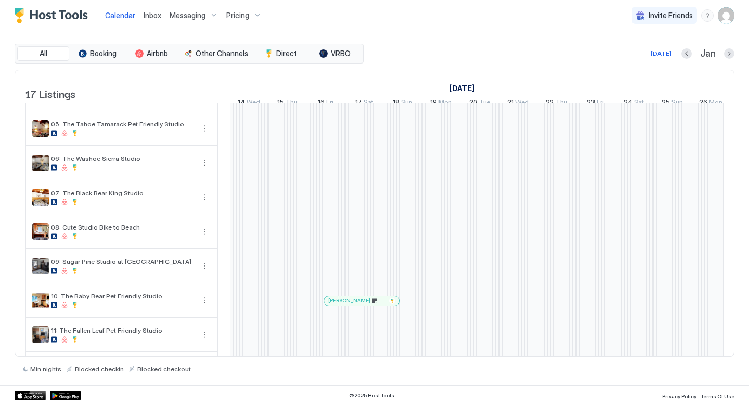
click at [335, 305] on div at bounding box center [335, 300] width 8 height 8
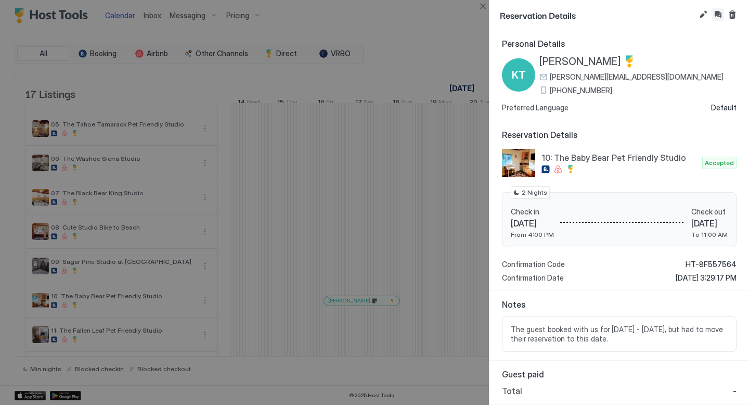
click at [576, 13] on button "Inbox" at bounding box center [717, 14] width 12 height 12
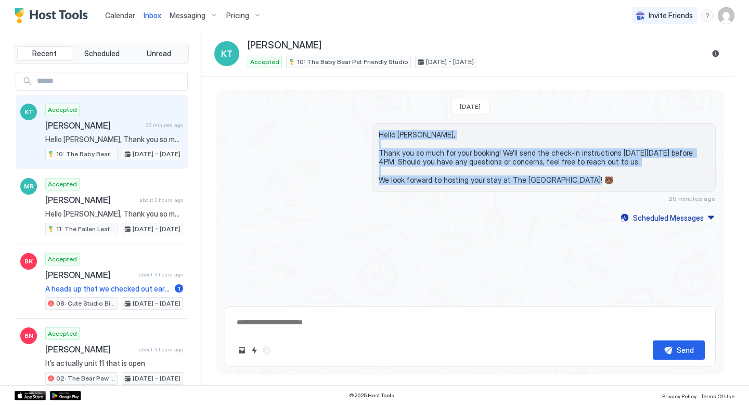
drag, startPoint x: 580, startPoint y: 177, endPoint x: 374, endPoint y: 138, distance: 209.0
click at [374, 138] on div "Hello [PERSON_NAME], Thank you so much for your booking! We'll send the check-i…" at bounding box center [544, 157] width 344 height 68
click at [461, 189] on div "Hello [PERSON_NAME], Thank you so much for your booking! We'll send the check-i…" at bounding box center [544, 157] width 344 height 68
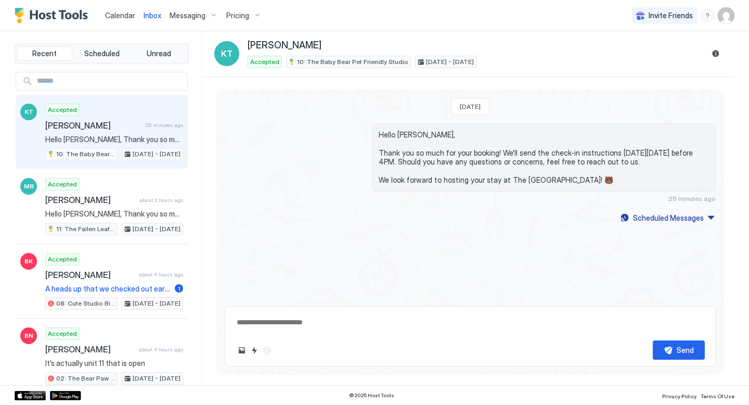
drag, startPoint x: 693, startPoint y: 200, endPoint x: 684, endPoint y: 197, distance: 9.4
click at [576, 198] on span "25 minutes ago" at bounding box center [691, 198] width 47 height 8
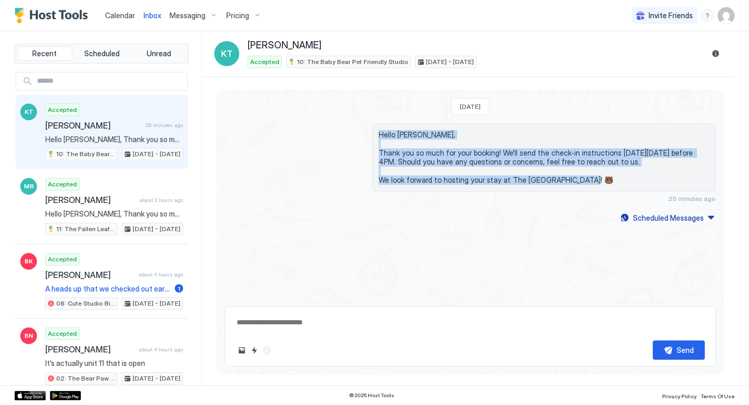
drag, startPoint x: 585, startPoint y: 180, endPoint x: 362, endPoint y: 133, distance: 227.9
click at [362, 133] on div "Hello [PERSON_NAME], Thank you so much for your booking! We'll send the check-i…" at bounding box center [470, 162] width 491 height 79
click at [341, 141] on div "Hello [PERSON_NAME], Thank you so much for your booking! We'll send the check-i…" at bounding box center [470, 162] width 491 height 79
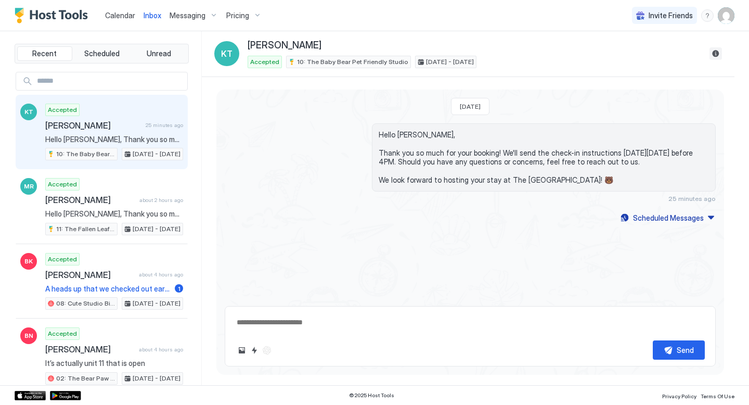
click at [576, 54] on button "Reservation information" at bounding box center [715, 53] width 12 height 12
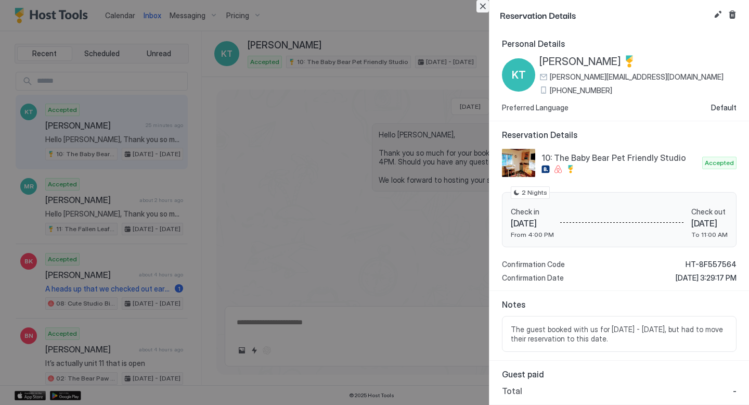
click at [480, 7] on button "Close" at bounding box center [482, 6] width 12 height 12
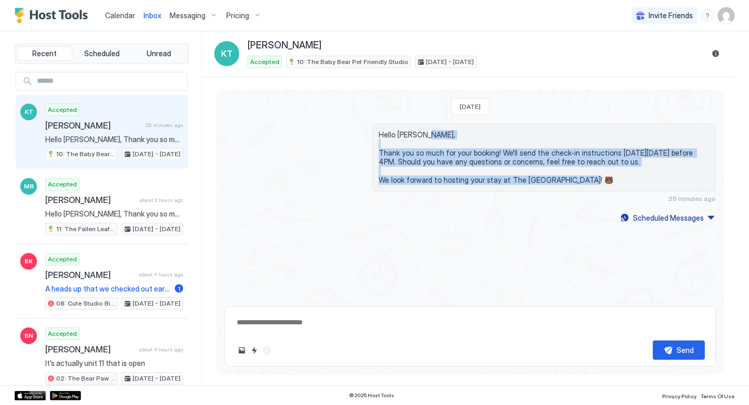
drag, startPoint x: 580, startPoint y: 182, endPoint x: 421, endPoint y: 144, distance: 164.1
click at [421, 144] on span "Hello [PERSON_NAME], Thank you so much for your booking! We'll send the check-i…" at bounding box center [544, 157] width 330 height 55
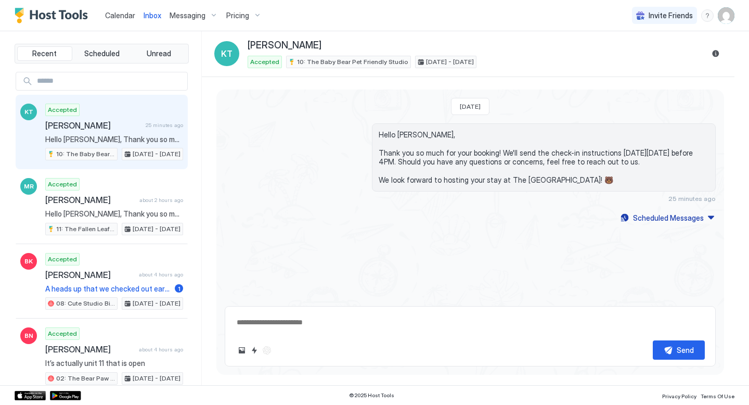
click at [394, 139] on span "Hello [PERSON_NAME], Thank you so much for your booking! We'll send the check-i…" at bounding box center [544, 157] width 330 height 55
click at [141, 22] on div "Inbox" at bounding box center [152, 15] width 26 height 19
click at [140, 22] on div "Inbox" at bounding box center [152, 15] width 26 height 19
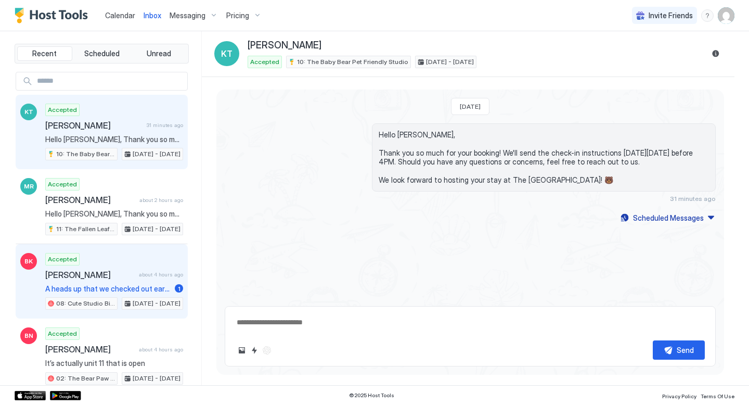
click at [159, 277] on span "about 4 hours ago" at bounding box center [161, 274] width 44 height 7
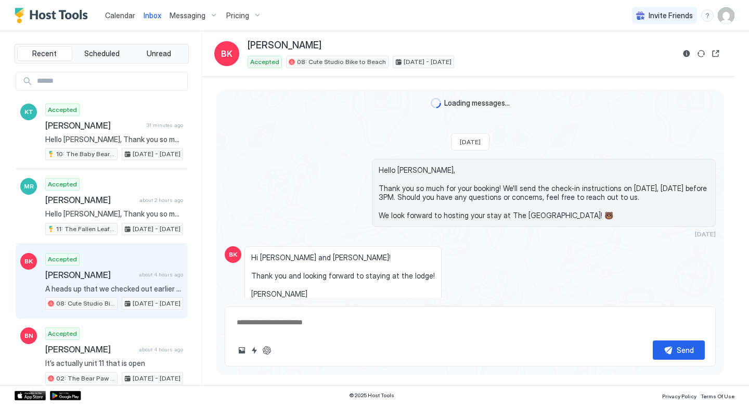
scroll to position [488, 0]
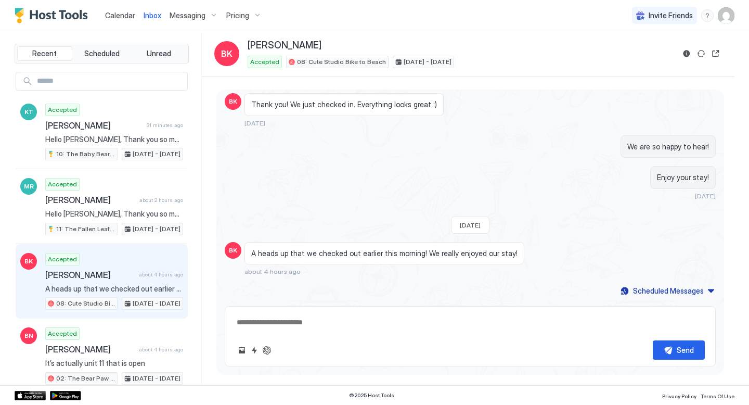
click at [422, 315] on textarea at bounding box center [470, 321] width 469 height 19
click at [379, 323] on textarea "To enrich screen reader interactions, please activate Accessibility in Grammarl…" at bounding box center [470, 321] width 469 height 19
type textarea "*"
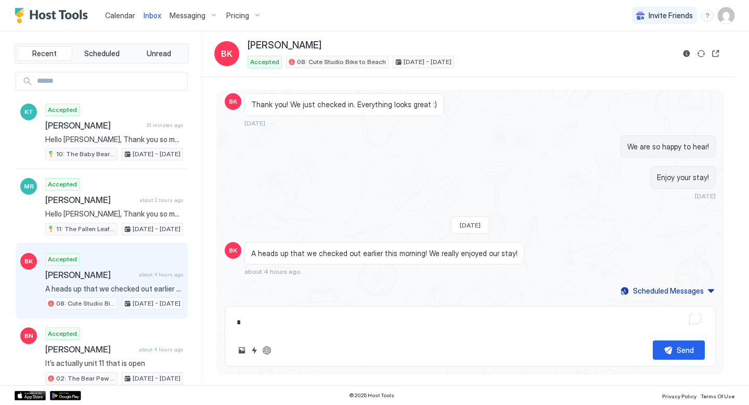
type textarea "**"
type textarea "*"
type textarea "**"
type textarea "*"
type textarea "****"
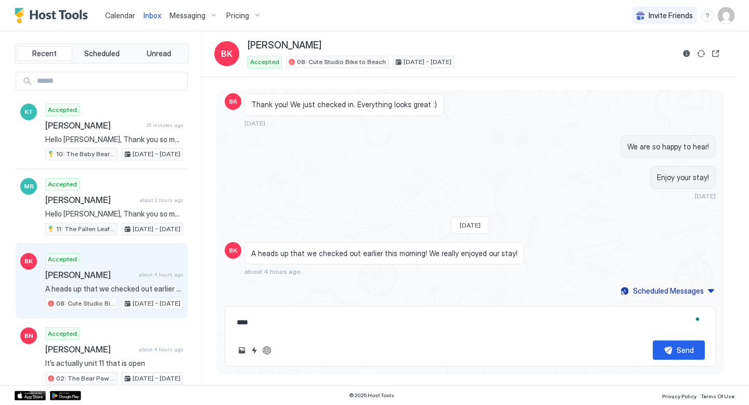
type textarea "*"
type textarea "******"
type textarea "*"
type textarea "*******"
type textarea "*"
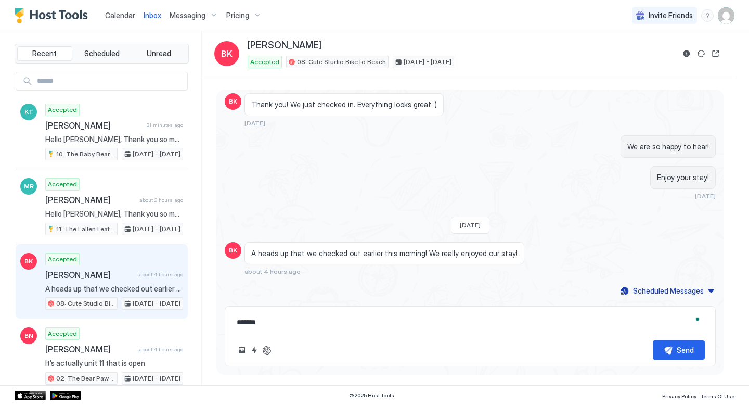
type textarea "********"
type textarea "*"
type textarea "*******"
type textarea "*"
type textarea "******"
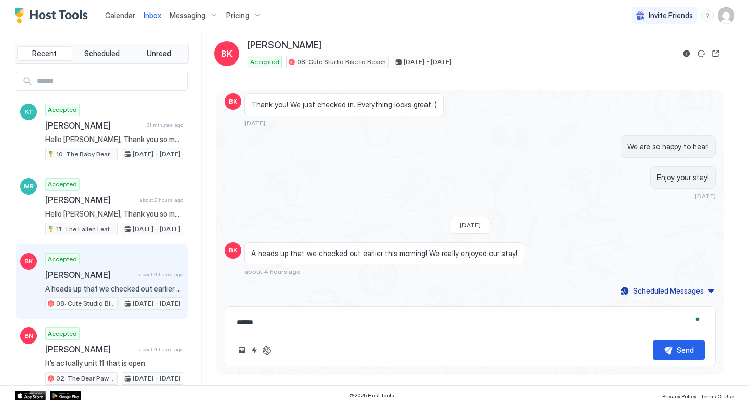
type textarea "*"
type textarea "*****"
type textarea "*"
type textarea "****"
type textarea "*"
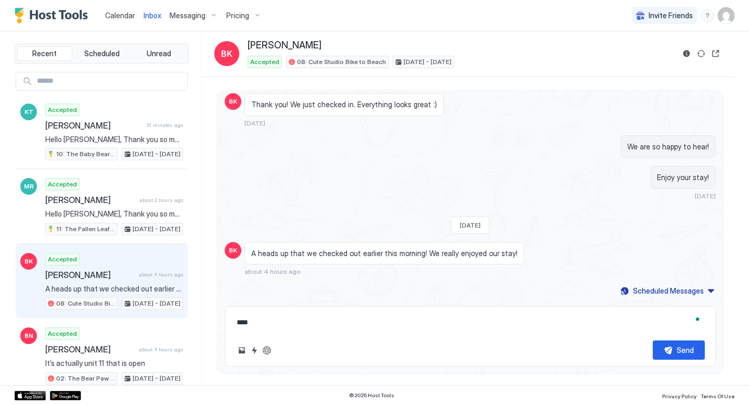
type textarea "**"
type textarea "*"
type textarea "**"
type textarea "*"
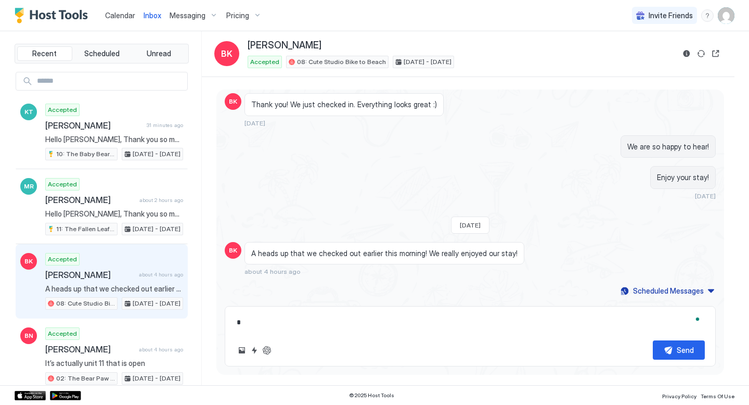
type textarea "*"
click at [257, 350] on button "Quick reply" at bounding box center [254, 350] width 12 height 12
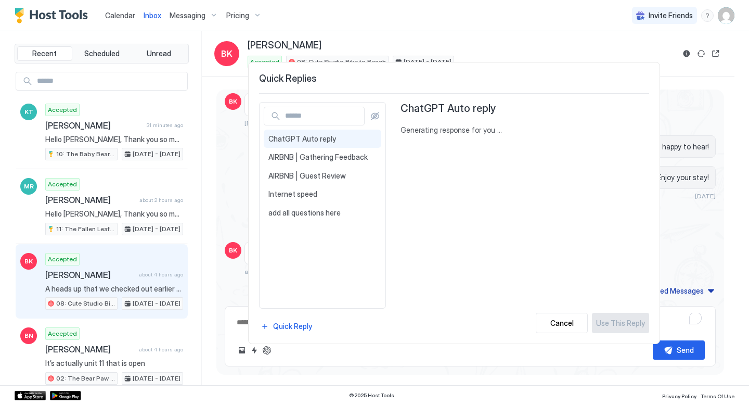
click at [272, 350] on div at bounding box center [374, 202] width 749 height 405
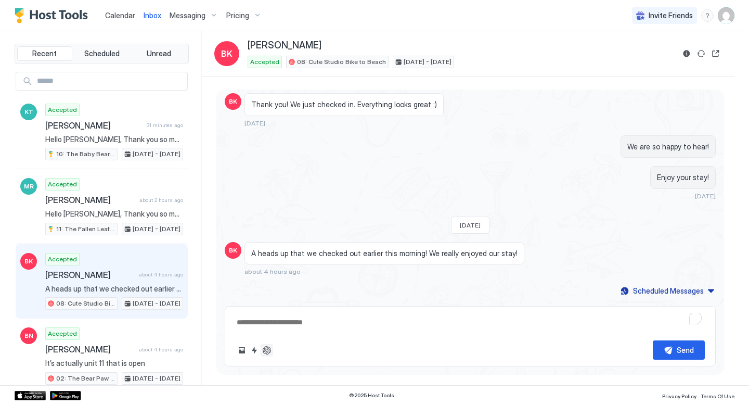
click at [269, 352] on button "ChatGPT Auto Reply" at bounding box center [266, 350] width 12 height 12
type textarea "*"
type textarea "**********"
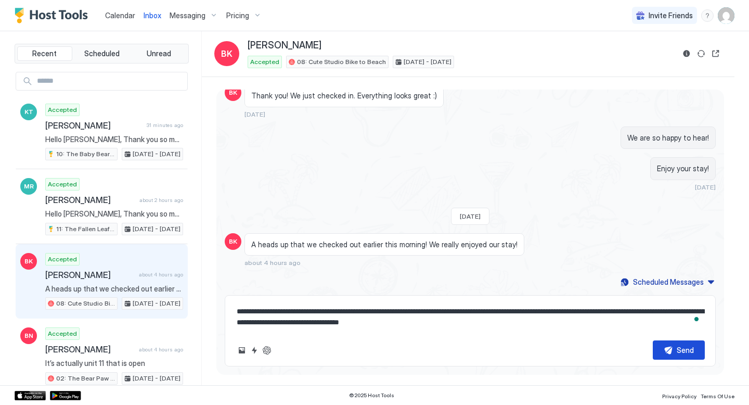
click at [576, 354] on button "Send" at bounding box center [679, 349] width 52 height 19
type textarea "*"
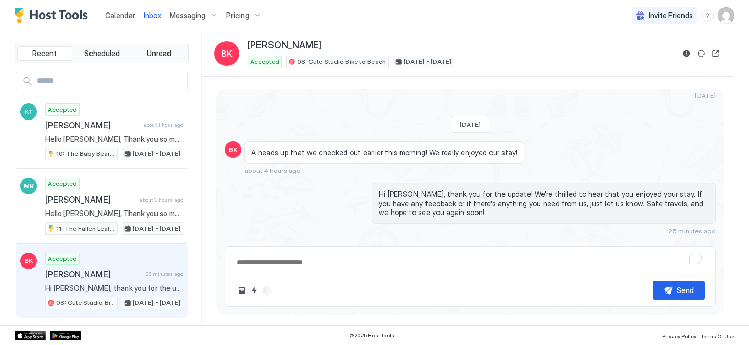
scroll to position [608, 0]
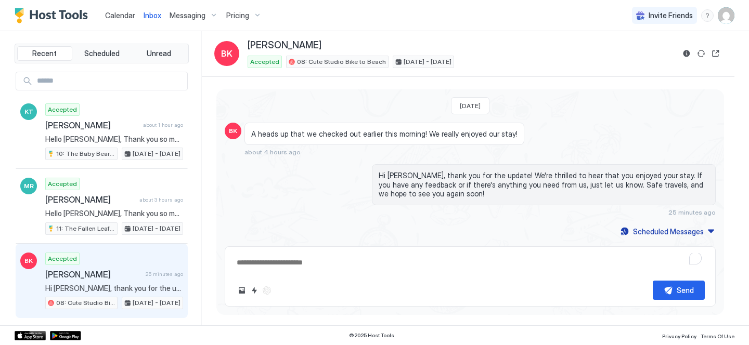
click at [126, 19] on span "Calendar" at bounding box center [120, 15] width 30 height 9
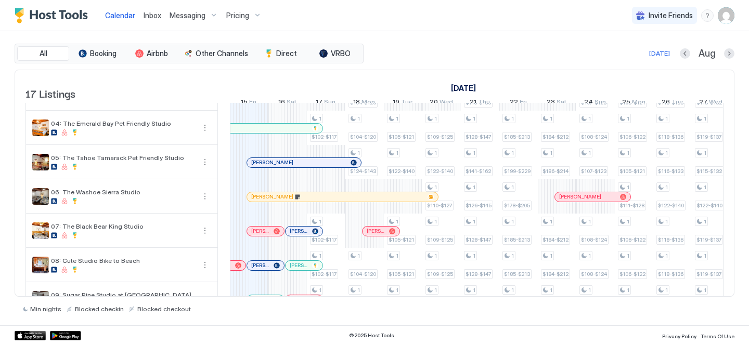
scroll to position [140, 0]
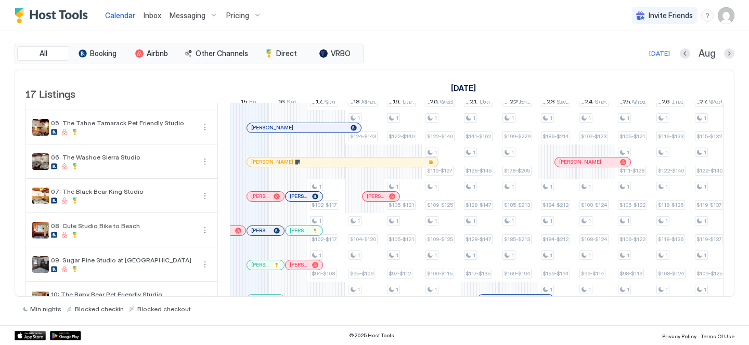
click at [211, 85] on div "17 Listings" at bounding box center [121, 85] width 192 height 31
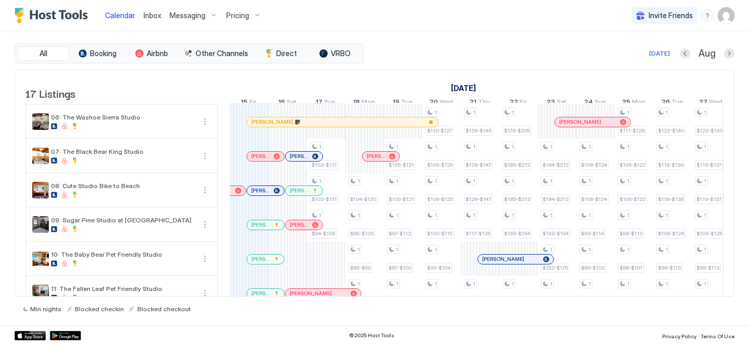
scroll to position [0, 0]
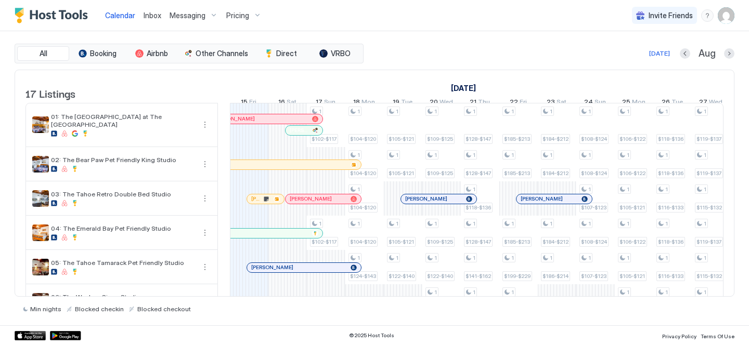
click at [153, 17] on span "Inbox" at bounding box center [153, 15] width 18 height 9
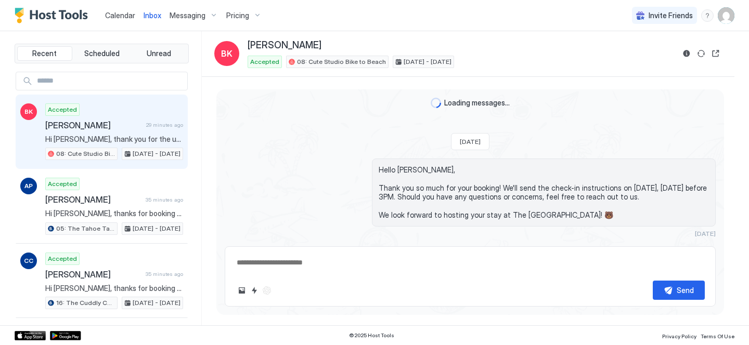
type textarea "*"
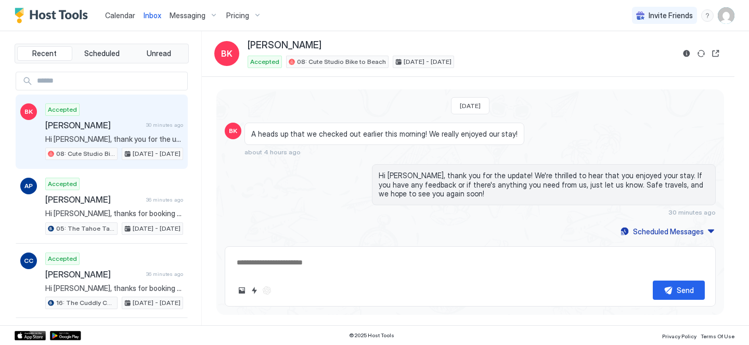
click at [111, 20] on link "Calendar" at bounding box center [120, 15] width 30 height 11
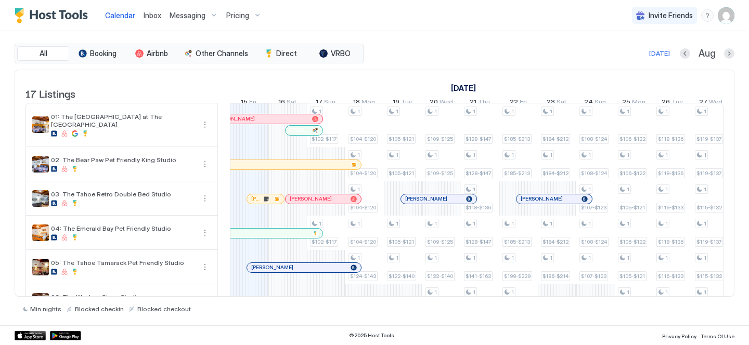
click at [300, 135] on div at bounding box center [296, 130] width 8 height 8
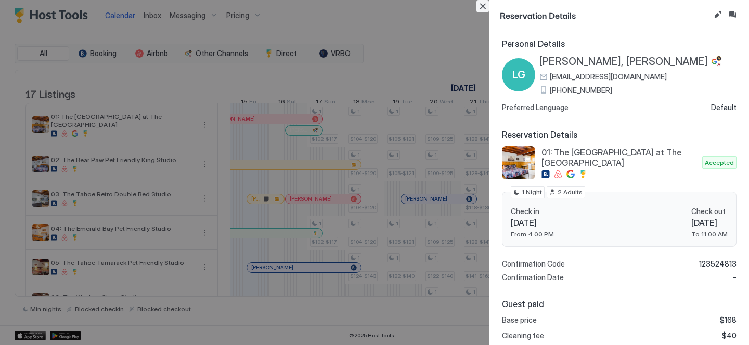
click at [486, 6] on button "Close" at bounding box center [482, 6] width 12 height 12
